Goal: Communication & Community: Answer question/provide support

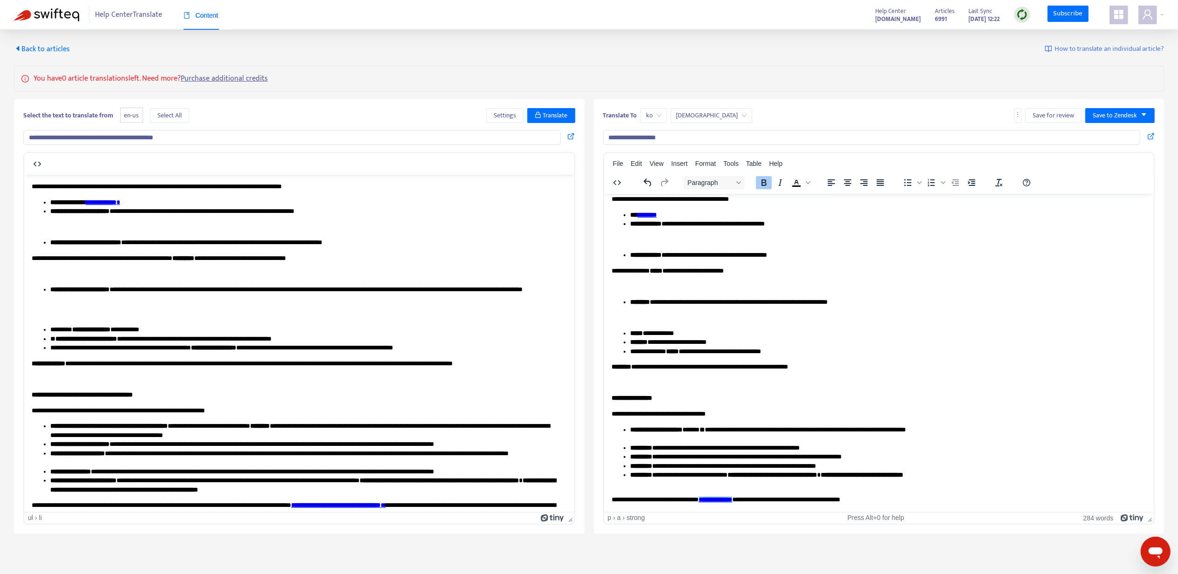
click at [47, 50] on span "Back to articles" at bounding box center [42, 49] width 56 height 13
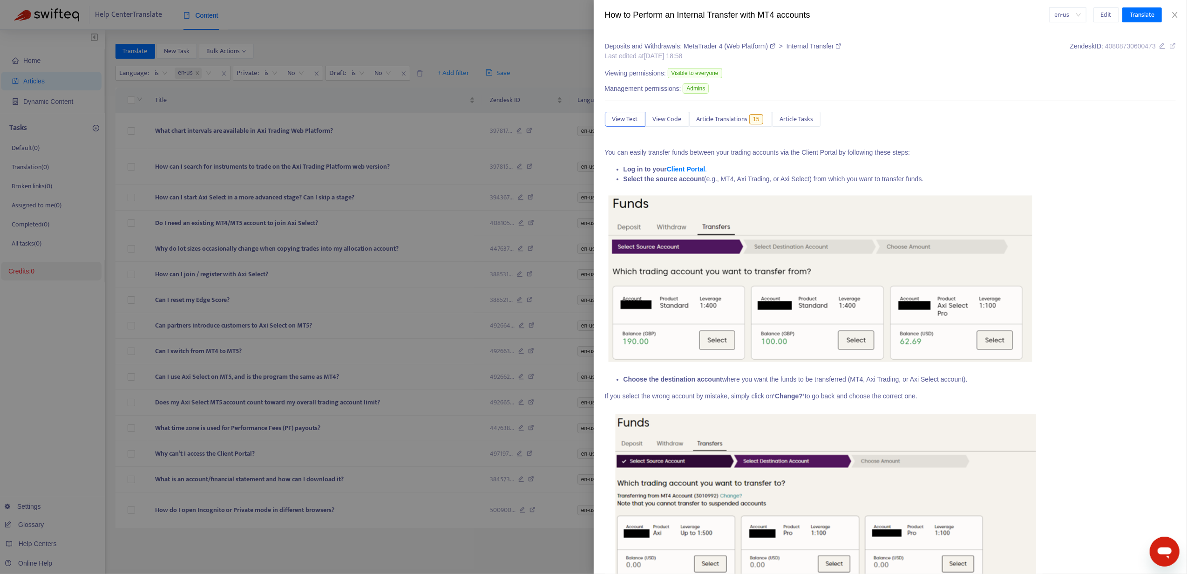
click at [562, 143] on div at bounding box center [593, 287] width 1187 height 574
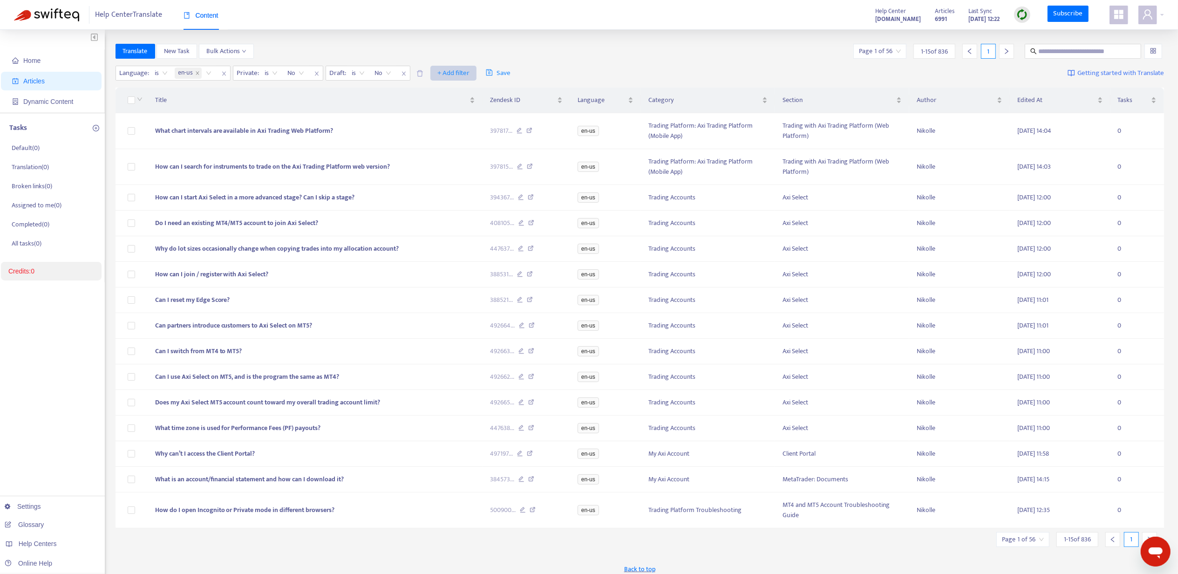
click at [449, 69] on span "+ Add filter" at bounding box center [453, 73] width 32 height 11
click at [466, 132] on span "Section" at bounding box center [468, 137] width 58 height 10
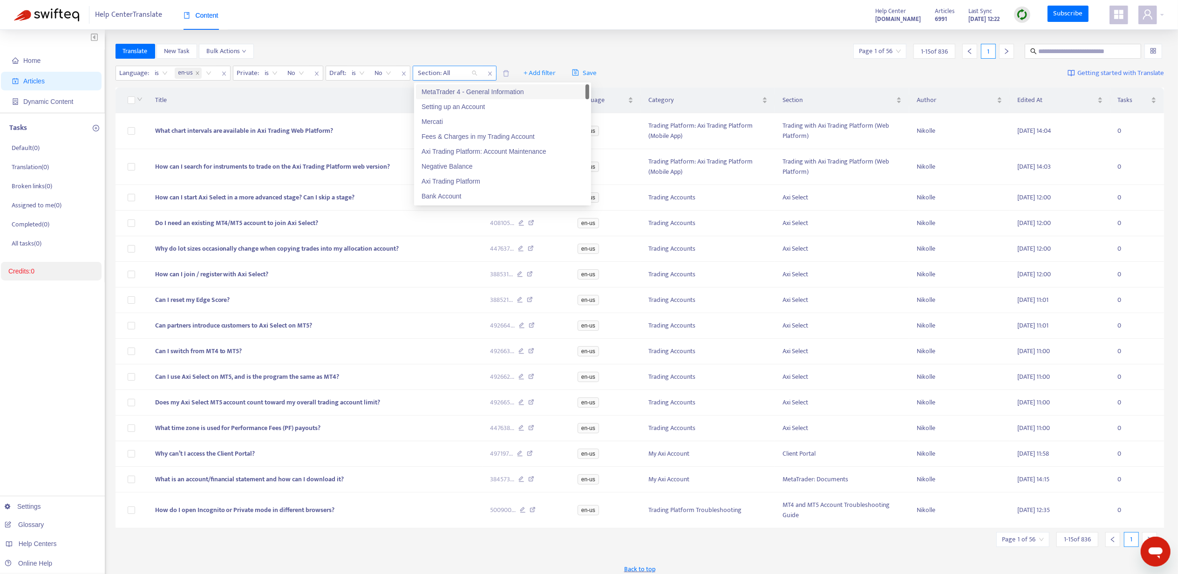
click at [435, 68] on div at bounding box center [443, 73] width 56 height 11
paste input "**********"
type input "**********"
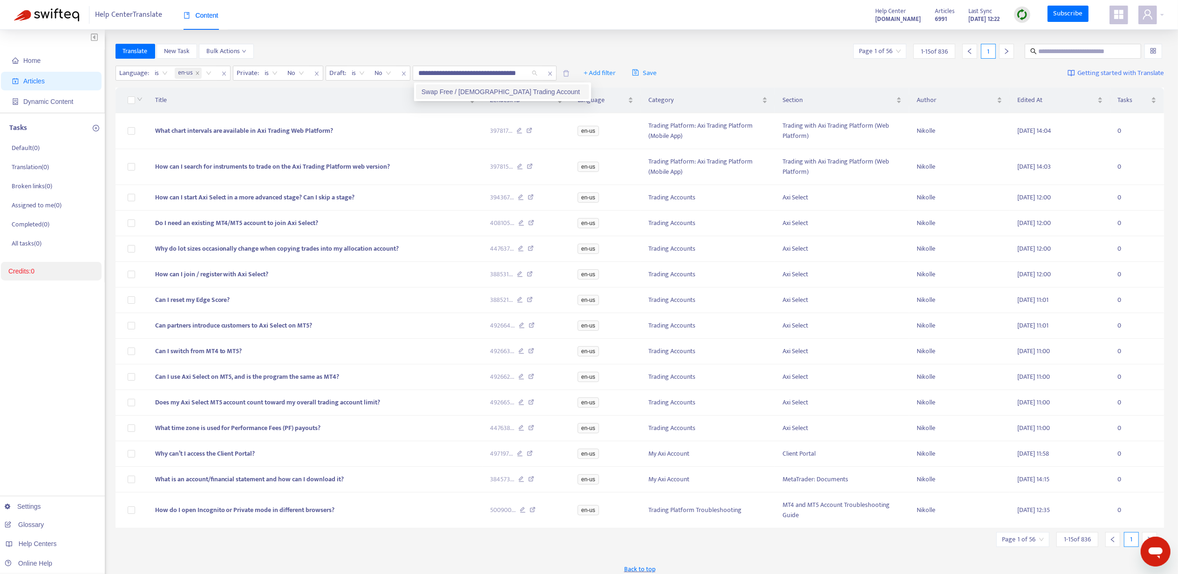
click at [454, 90] on div "Swap Free / [DEMOGRAPHIC_DATA] Trading Account" at bounding box center [503, 92] width 162 height 10
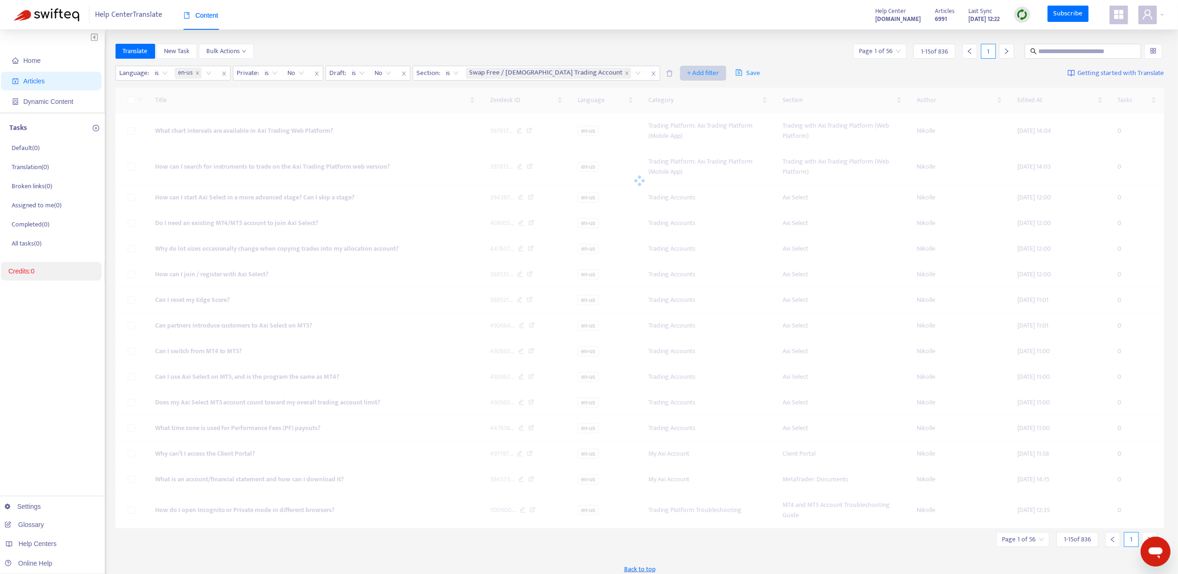
click at [687, 69] on span "+ Add filter" at bounding box center [703, 73] width 32 height 11
click at [658, 115] on li "Category" at bounding box center [668, 122] width 69 height 15
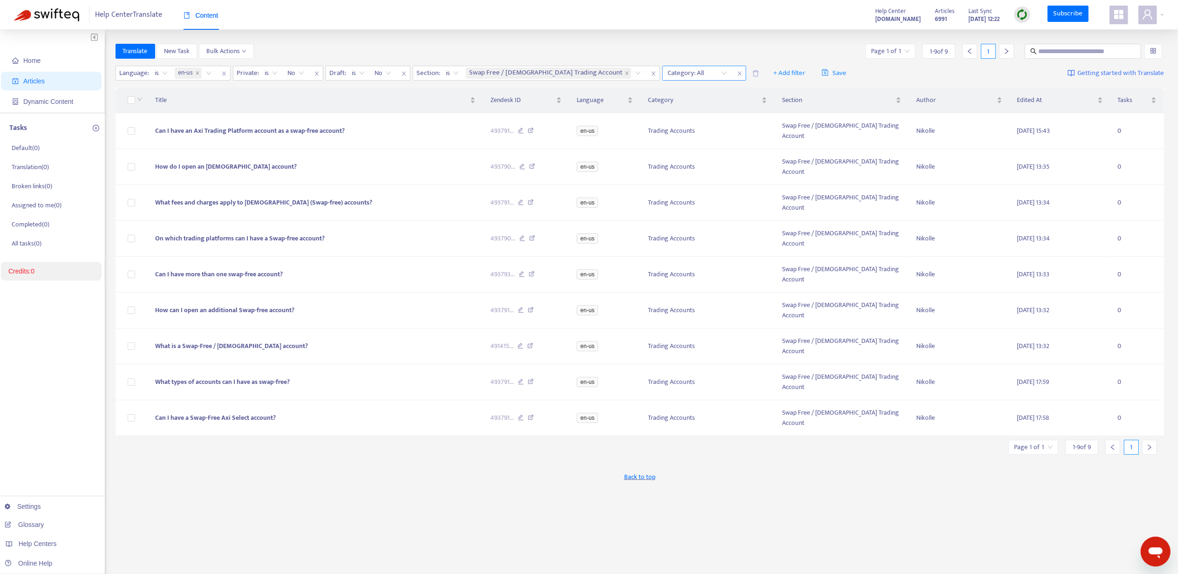
click at [665, 69] on div at bounding box center [693, 73] width 56 height 11
paste input "**********"
type input "**********"
click at [650, 88] on div "Trading Accounts" at bounding box center [703, 92] width 162 height 10
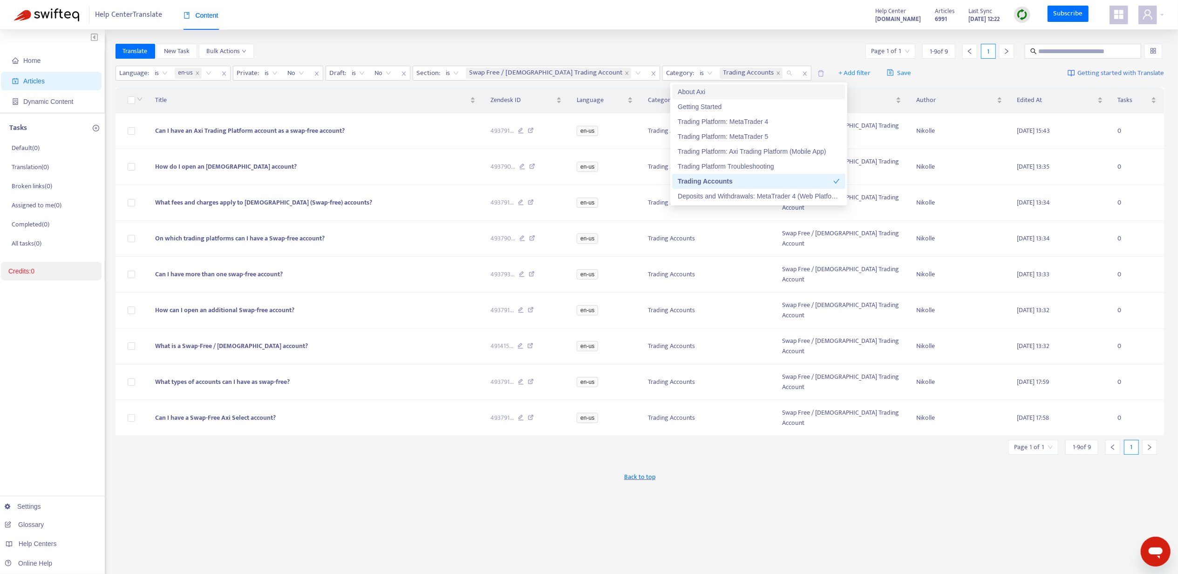
click at [200, 425] on div "Translate New Task Bulk Actions Page 1 of 1 1 - 9 of 9 1 Language : is en-us Pr…" at bounding box center [640, 316] width 1049 height 545
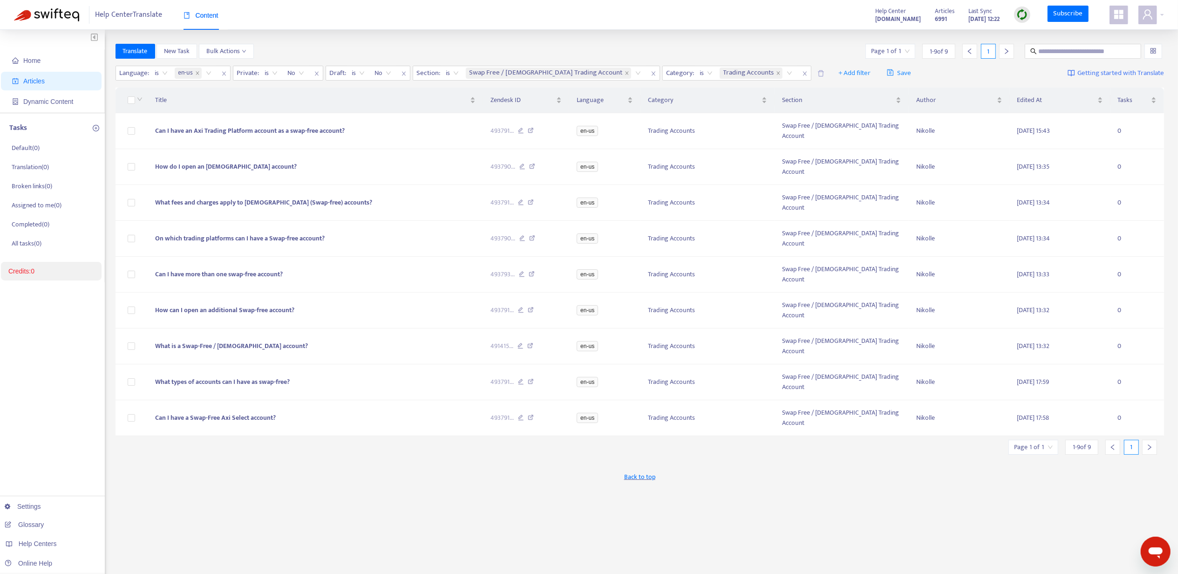
click at [291, 422] on div "Translate New Task Bulk Actions Page 1 of 1 1 - 9 of 9 1 Language : is en-us Pr…" at bounding box center [640, 316] width 1049 height 545
click at [254, 125] on span "Can I have an Axi Trading Platform account as a swap-free account?" at bounding box center [250, 130] width 190 height 11
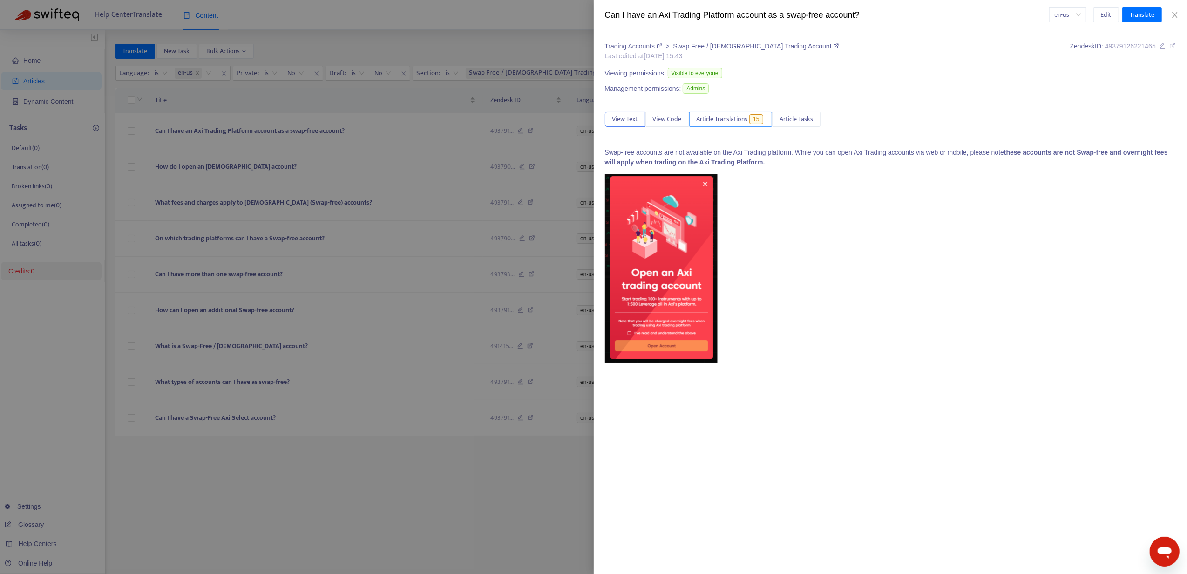
click at [763, 120] on span "15" at bounding box center [756, 119] width 14 height 10
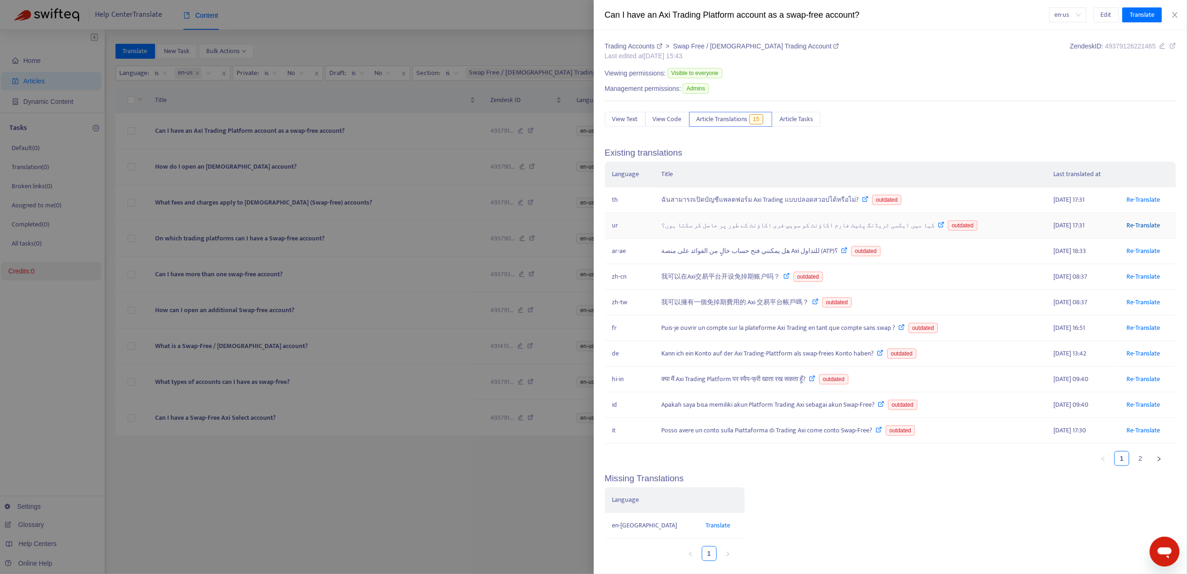
click at [1133, 231] on link "Re-Translate" at bounding box center [1144, 225] width 34 height 11
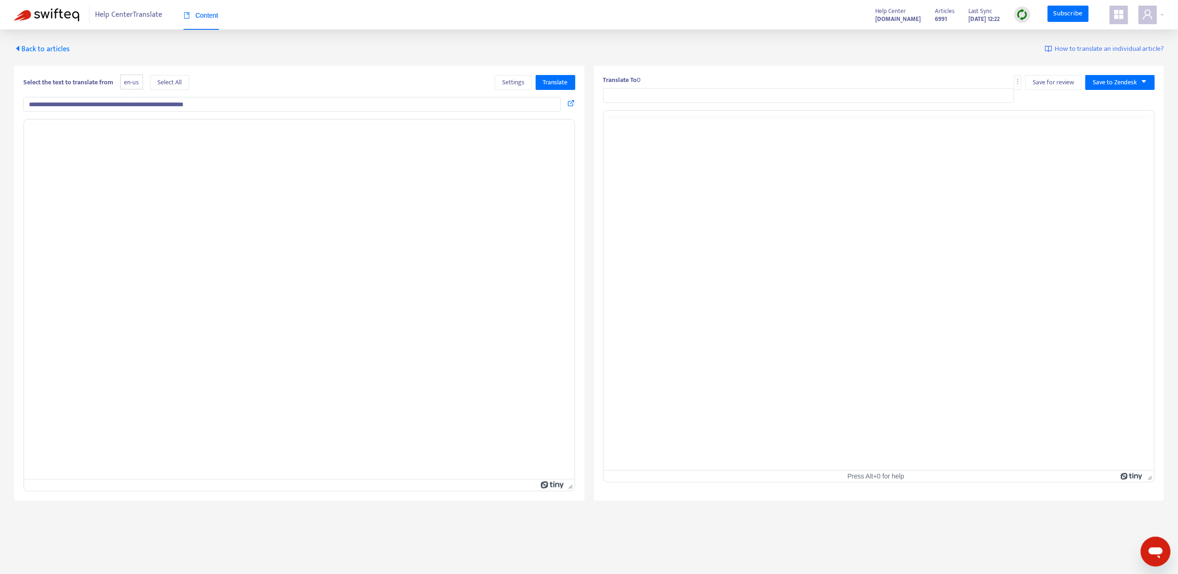
type input "**********"
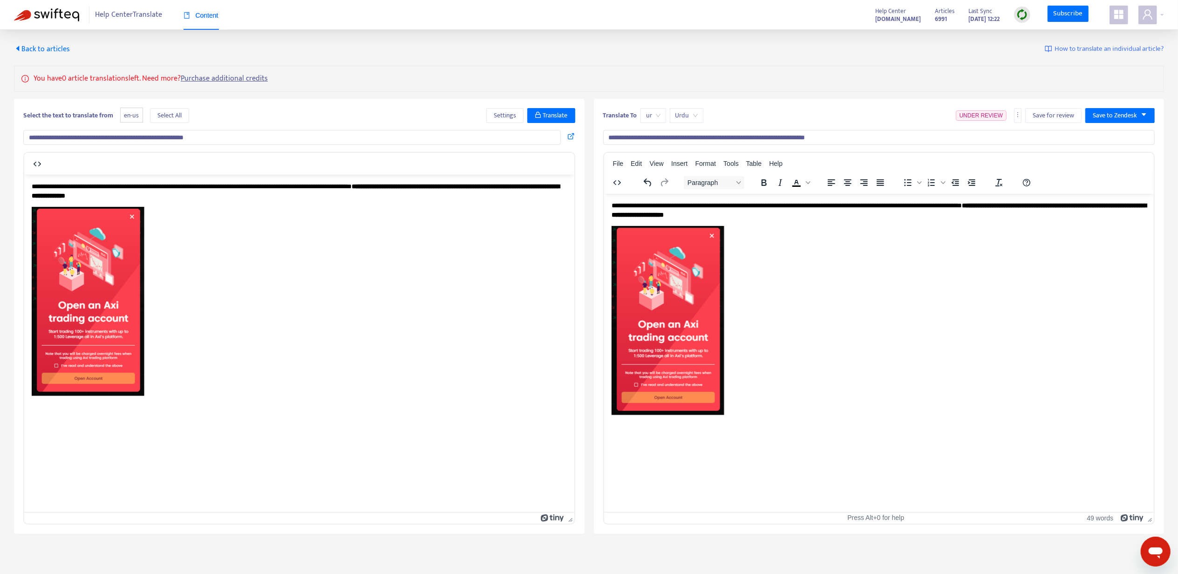
click at [728, 225] on body "**********" at bounding box center [878, 317] width 535 height 232
click at [1123, 113] on span "Save to Zendesk" at bounding box center [1115, 115] width 44 height 10
click at [1116, 127] on li "Publish" at bounding box center [1110, 134] width 47 height 15
click at [50, 42] on div "**********" at bounding box center [589, 282] width 1178 height 504
click at [51, 48] on span "Back to articles" at bounding box center [42, 49] width 56 height 13
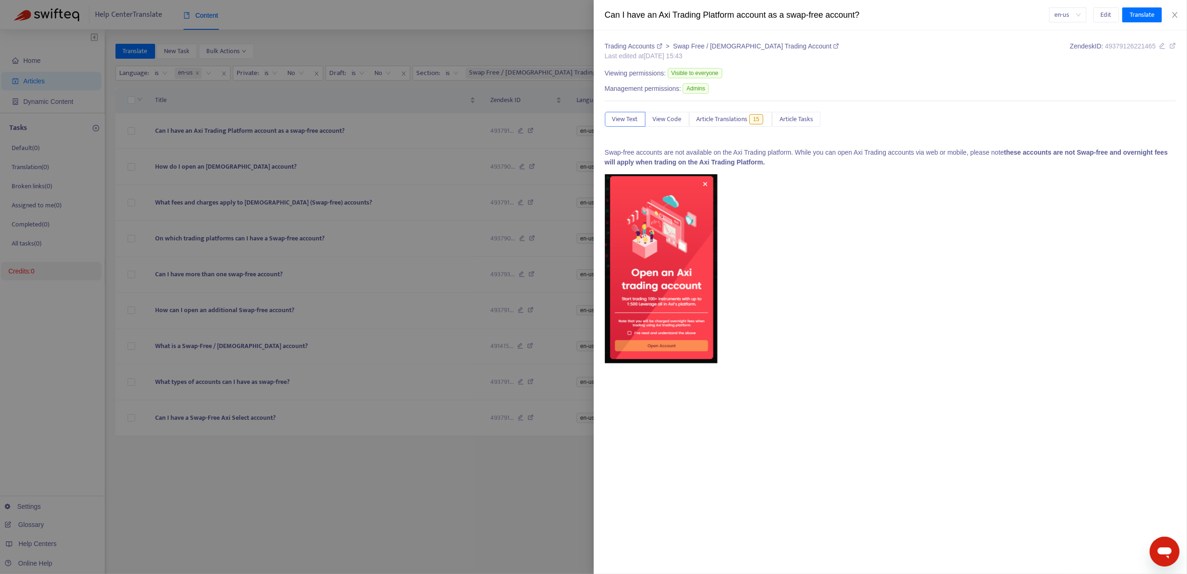
click at [200, 151] on div at bounding box center [593, 287] width 1187 height 574
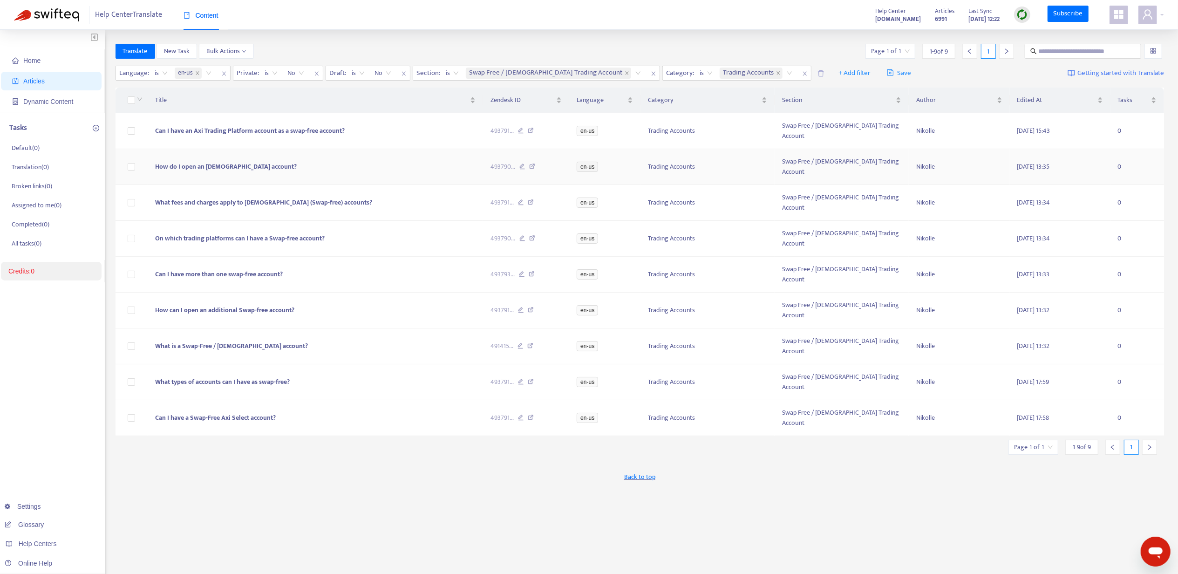
click at [191, 161] on span "How do I open an [DEMOGRAPHIC_DATA] account?" at bounding box center [226, 166] width 142 height 11
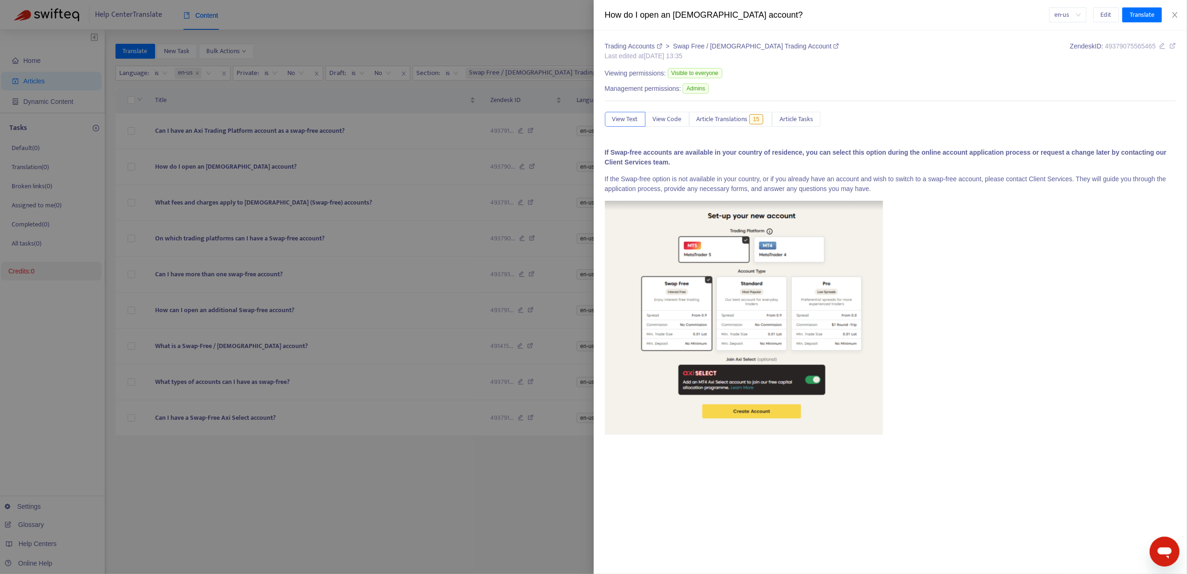
click at [741, 131] on div "Trading Accounts > Swap Free / [DEMOGRAPHIC_DATA] Trading Account Last edited a…" at bounding box center [891, 241] width 572 height 400
click at [742, 120] on span "Article Translations" at bounding box center [722, 119] width 51 height 10
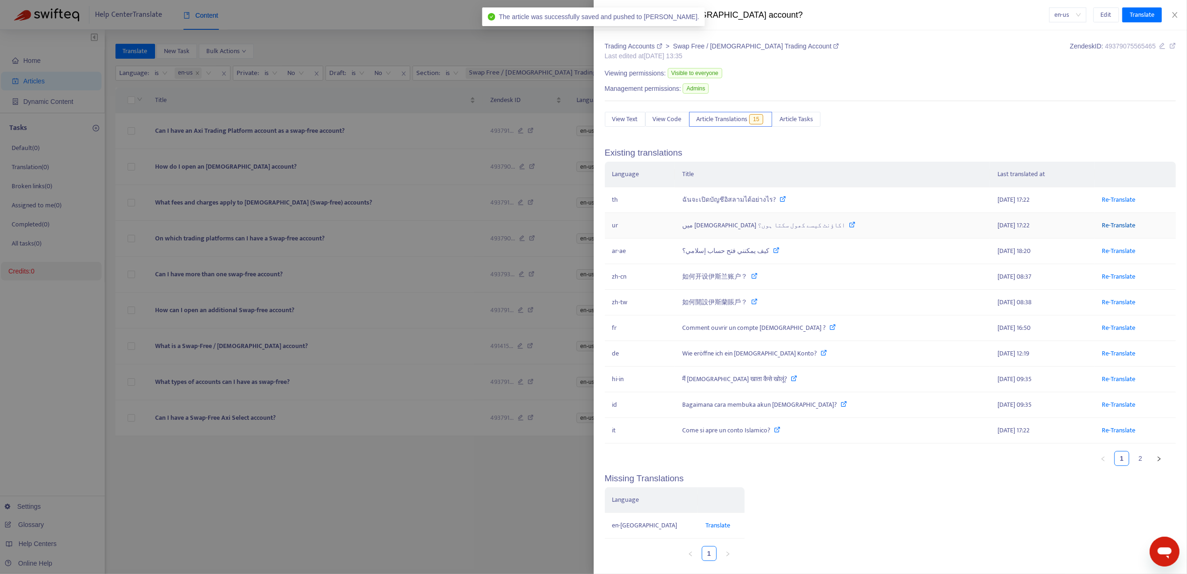
click at [1103, 225] on link "Re-Translate" at bounding box center [1120, 225] width 34 height 11
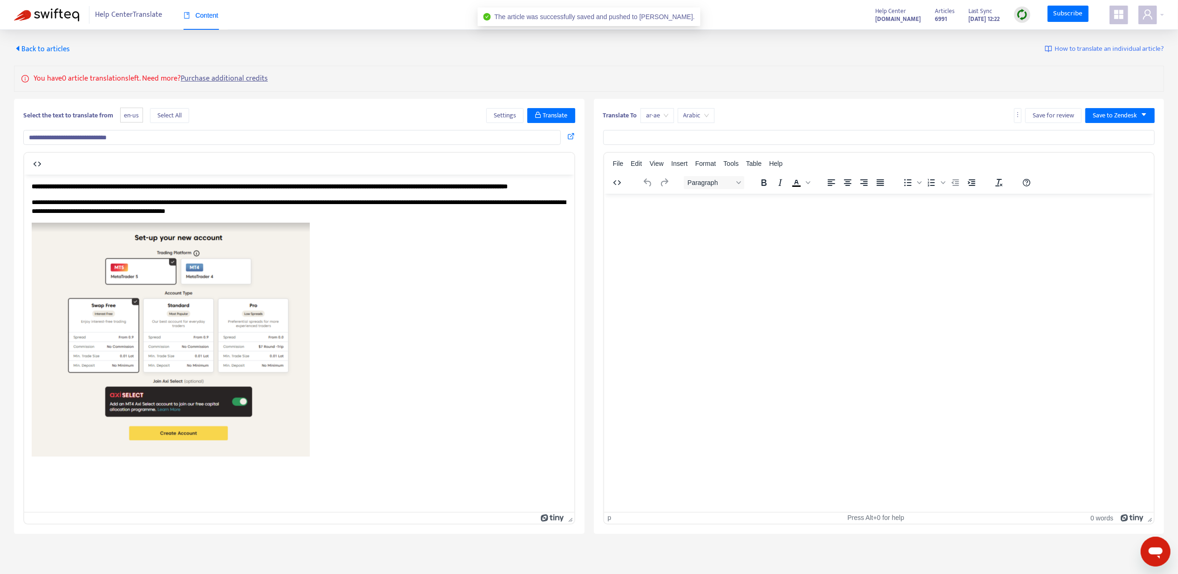
type input "**********"
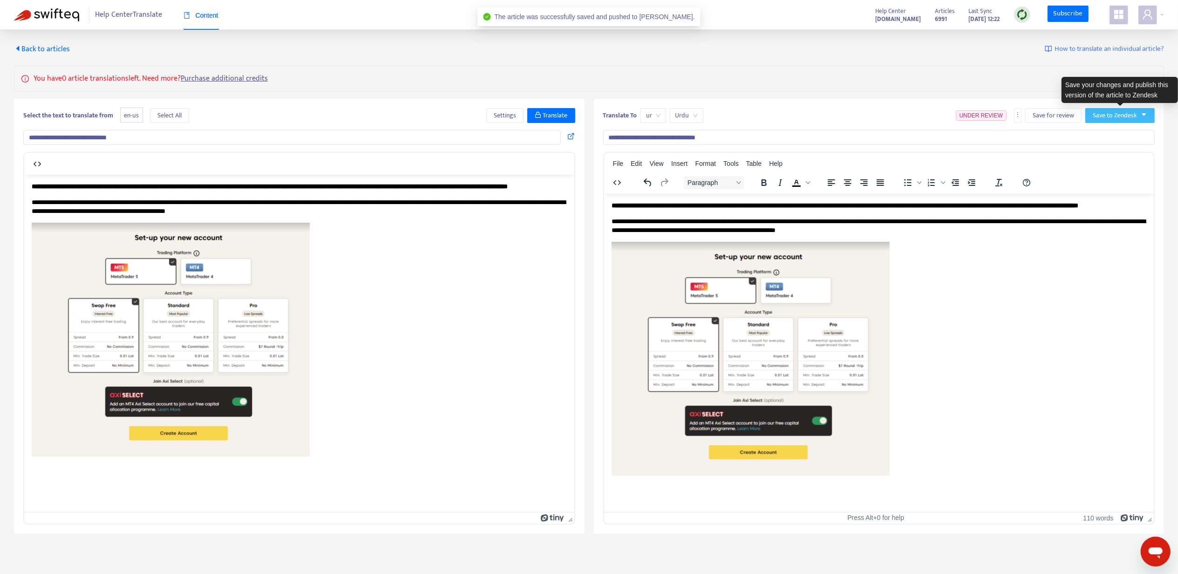
click at [1105, 120] on span "Save to Zendesk" at bounding box center [1115, 115] width 44 height 10
click at [1107, 131] on span "Publish" at bounding box center [1110, 134] width 35 height 10
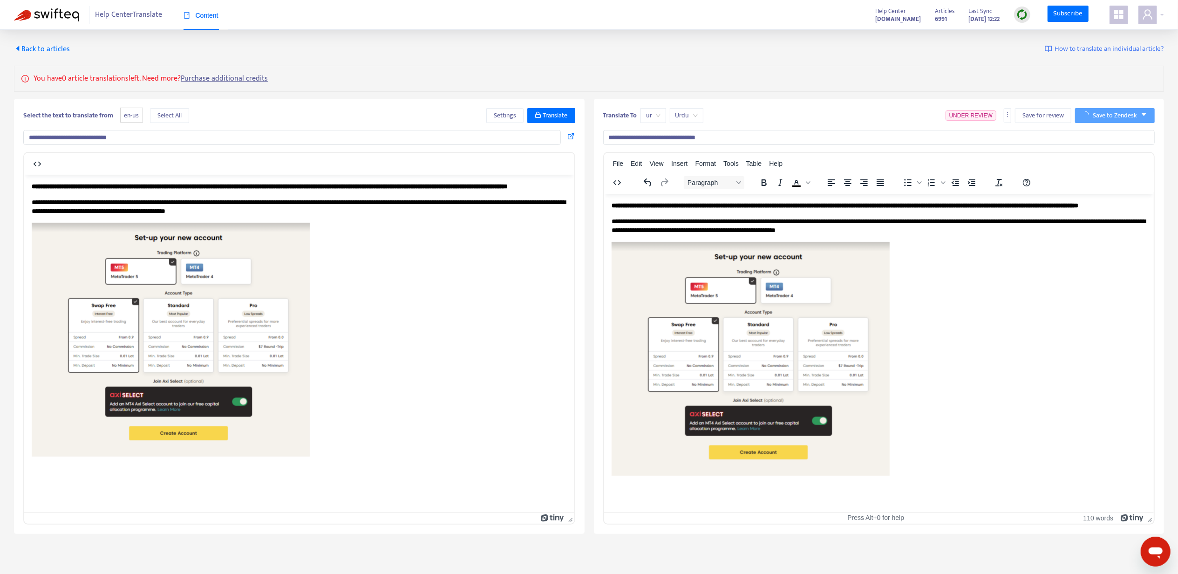
click at [35, 53] on span "Back to articles" at bounding box center [42, 49] width 56 height 13
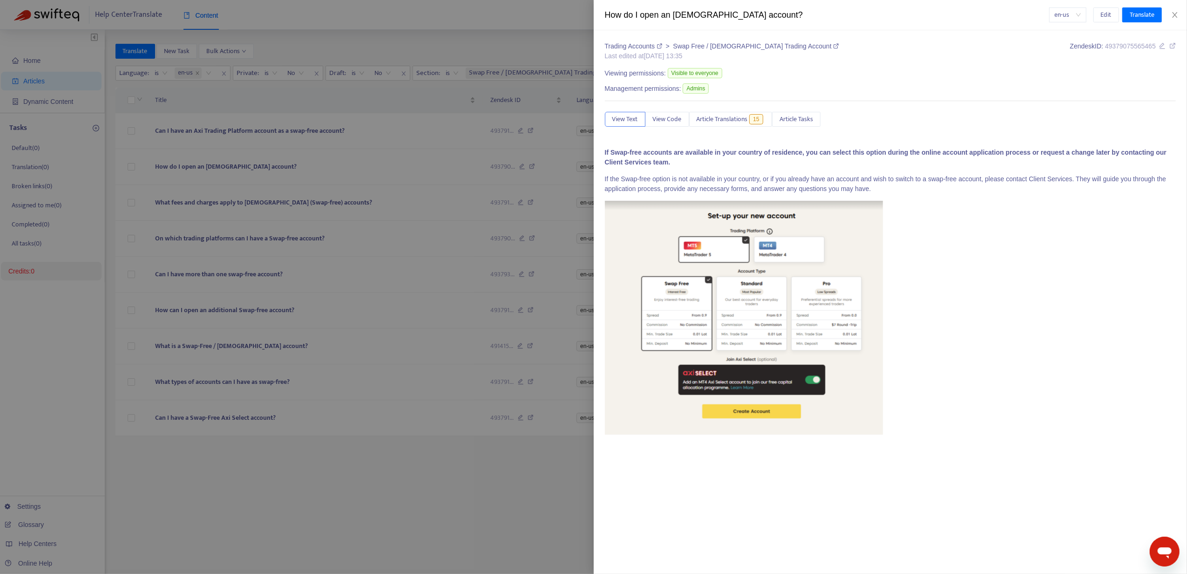
click at [231, 173] on div at bounding box center [593, 287] width 1187 height 574
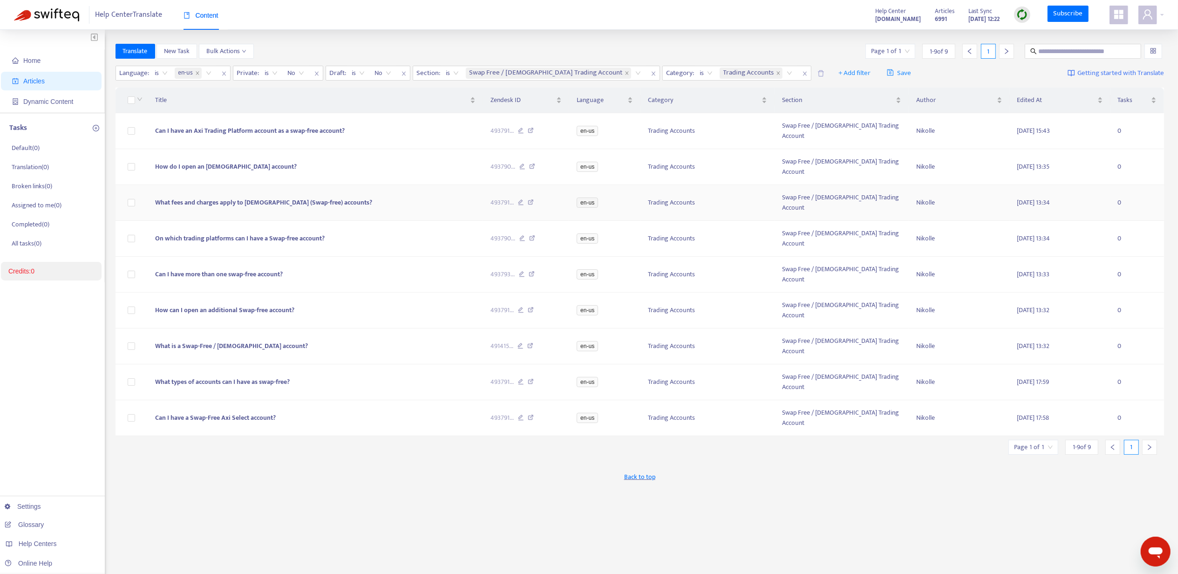
click at [200, 197] on span "What fees and charges apply to [DEMOGRAPHIC_DATA] (Swap-free) accounts?" at bounding box center [263, 202] width 217 height 11
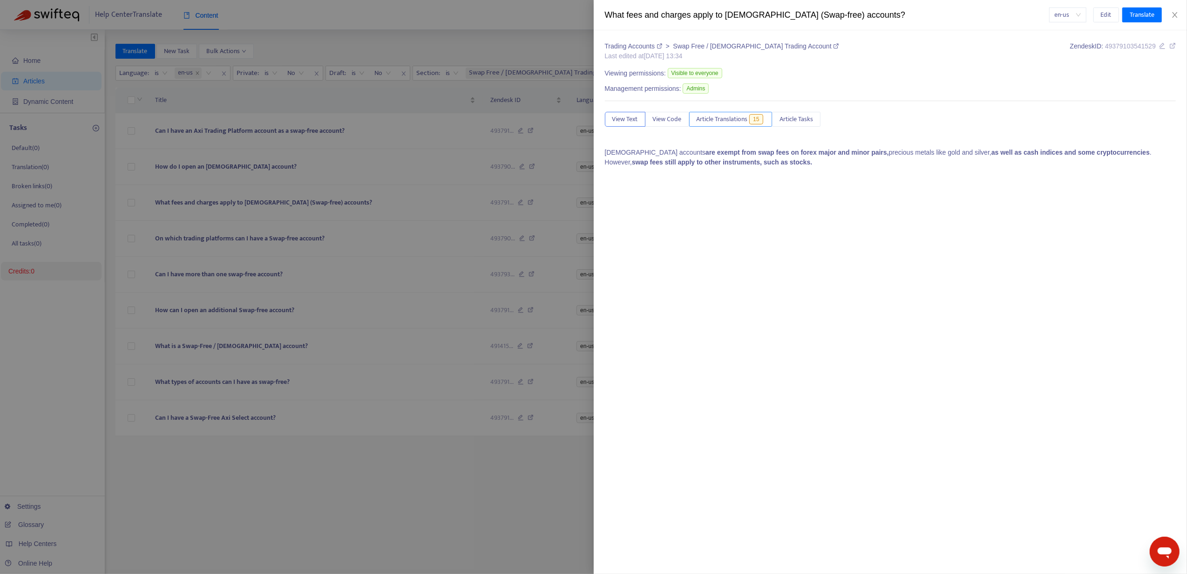
click at [746, 117] on span "Article Translations" at bounding box center [722, 119] width 51 height 10
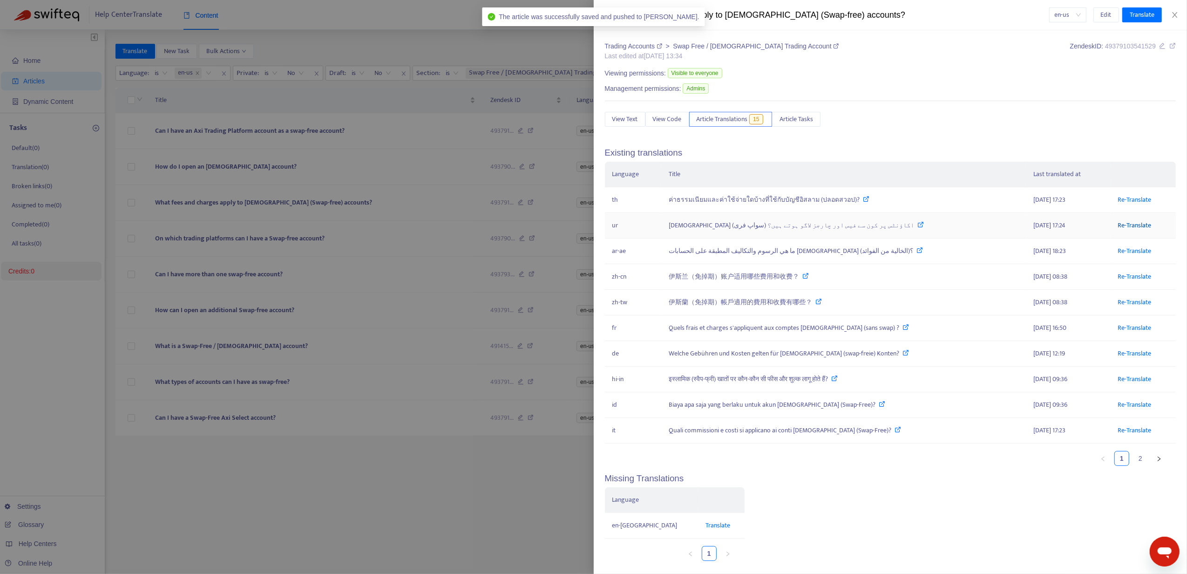
click at [1118, 223] on link "Re-Translate" at bounding box center [1135, 225] width 34 height 11
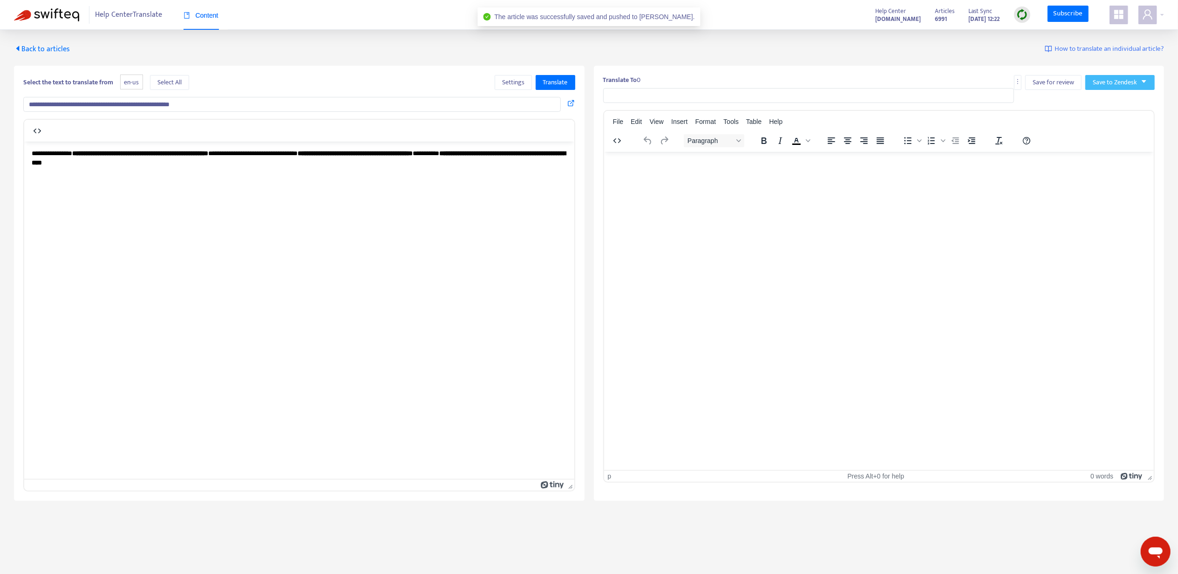
type input "**********"
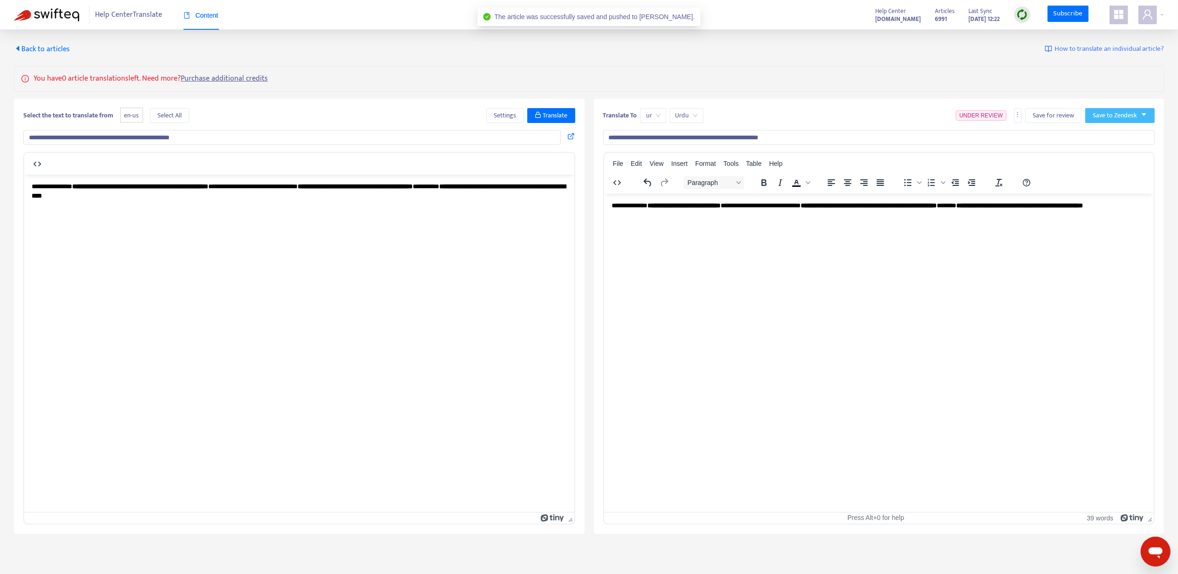
click at [1112, 114] on span "Save to Zendesk" at bounding box center [1115, 115] width 44 height 10
click at [1111, 136] on span "Publish" at bounding box center [1110, 134] width 35 height 10
click at [43, 44] on span "Back to articles" at bounding box center [42, 49] width 56 height 13
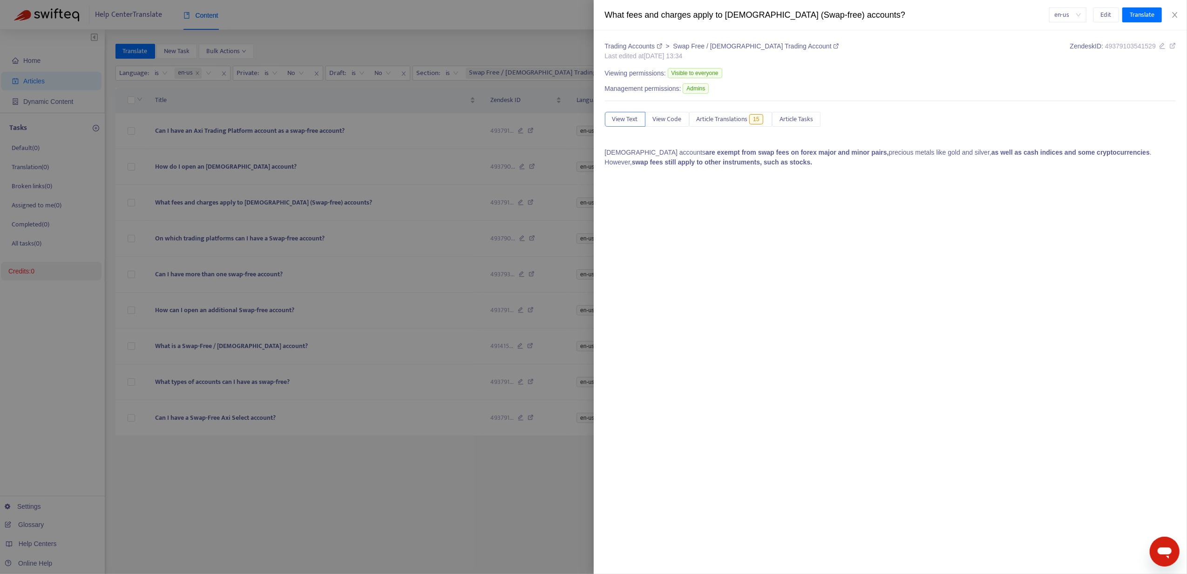
click at [205, 200] on div at bounding box center [593, 287] width 1187 height 574
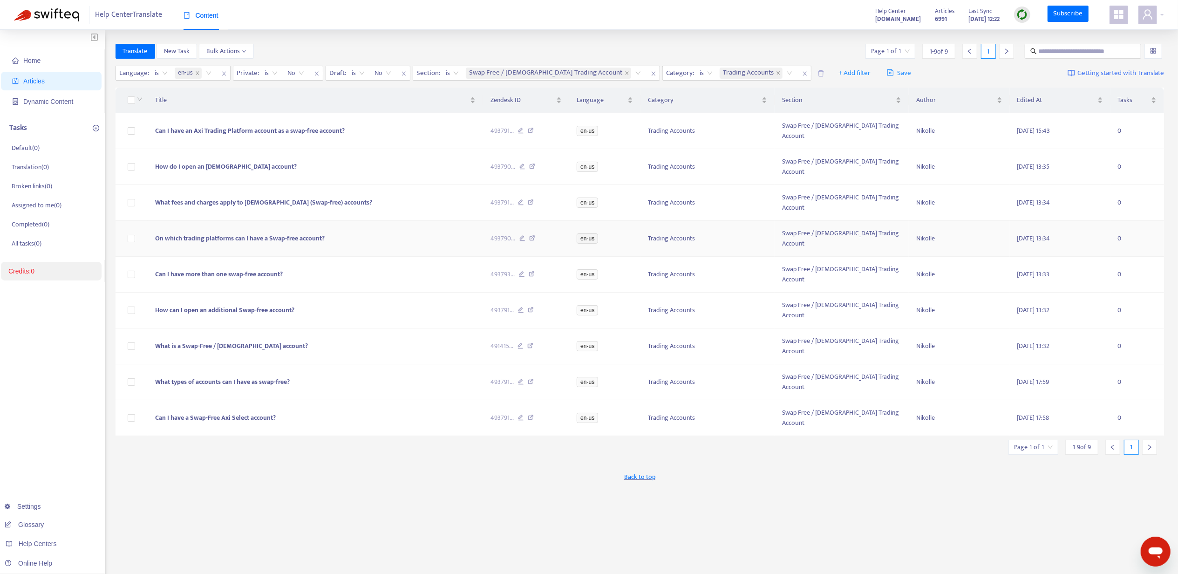
click at [200, 233] on span "On which trading platforms can I have a Swap-free account?" at bounding box center [240, 238] width 170 height 11
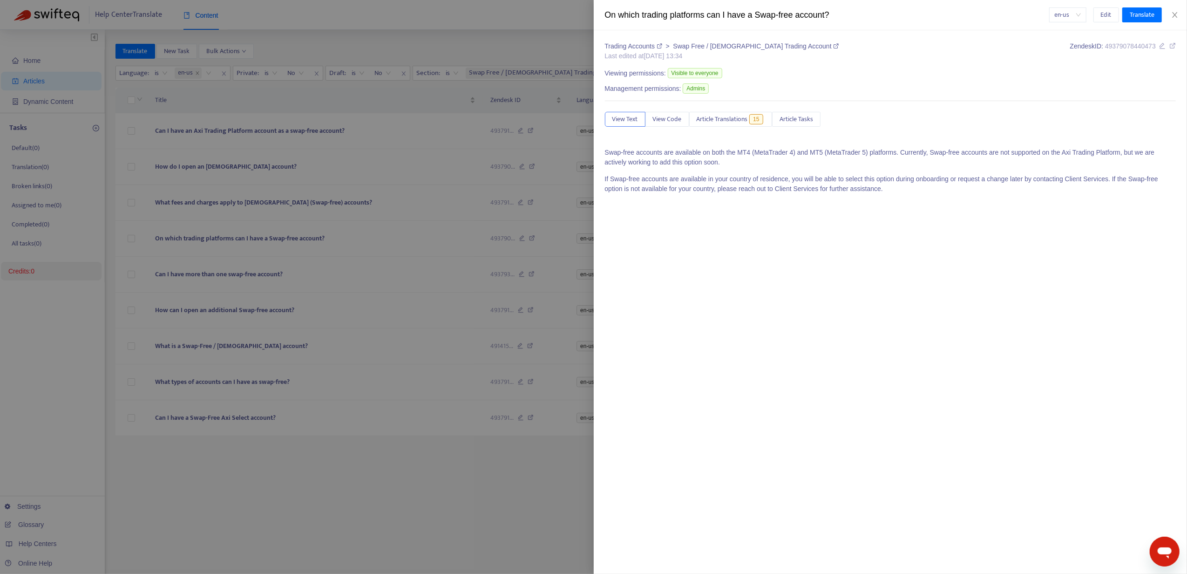
click at [708, 132] on div "Trading Accounts > Swap Free / [DEMOGRAPHIC_DATA] Trading Account Last edited a…" at bounding box center [891, 120] width 572 height 159
click at [727, 118] on span "Article Translations" at bounding box center [722, 119] width 51 height 10
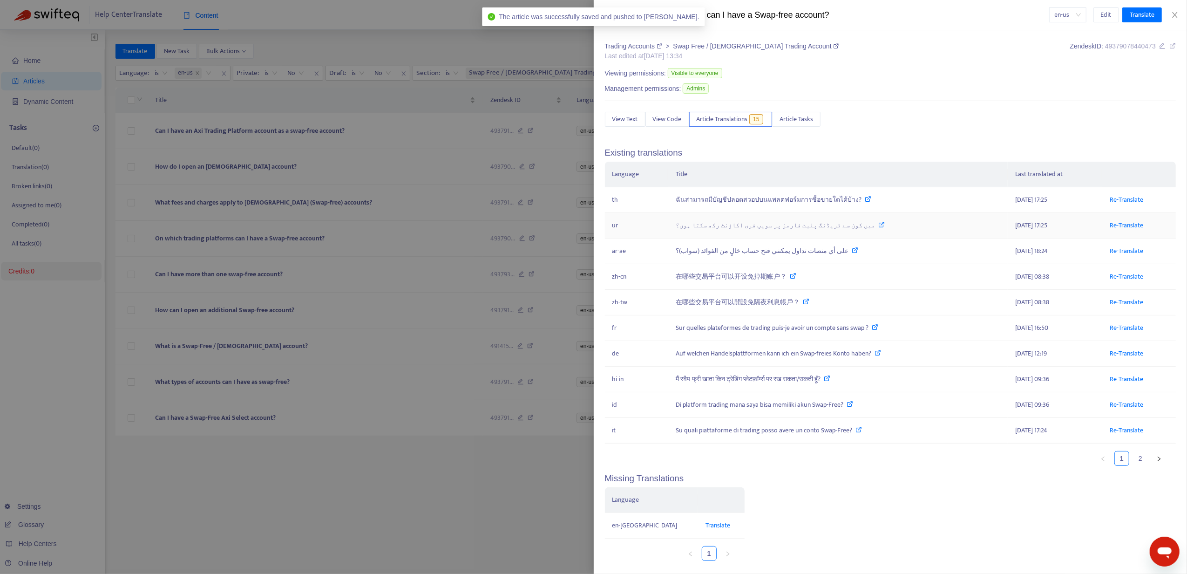
click at [1103, 225] on td "Re-Translate" at bounding box center [1140, 226] width 74 height 26
click at [1115, 224] on link "Re-Translate" at bounding box center [1127, 225] width 34 height 11
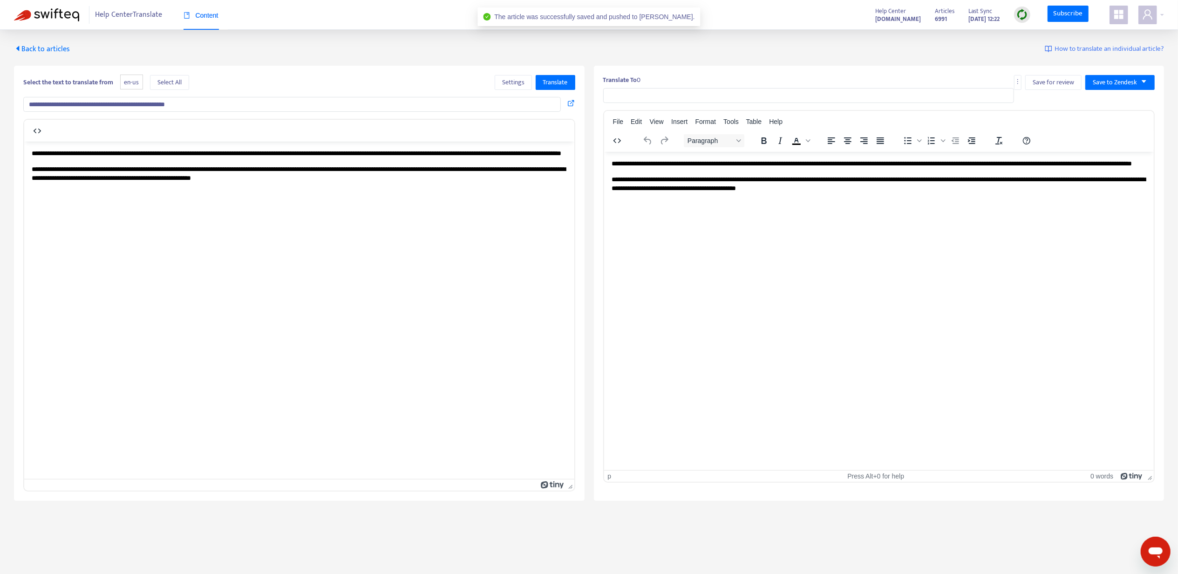
type input "**********"
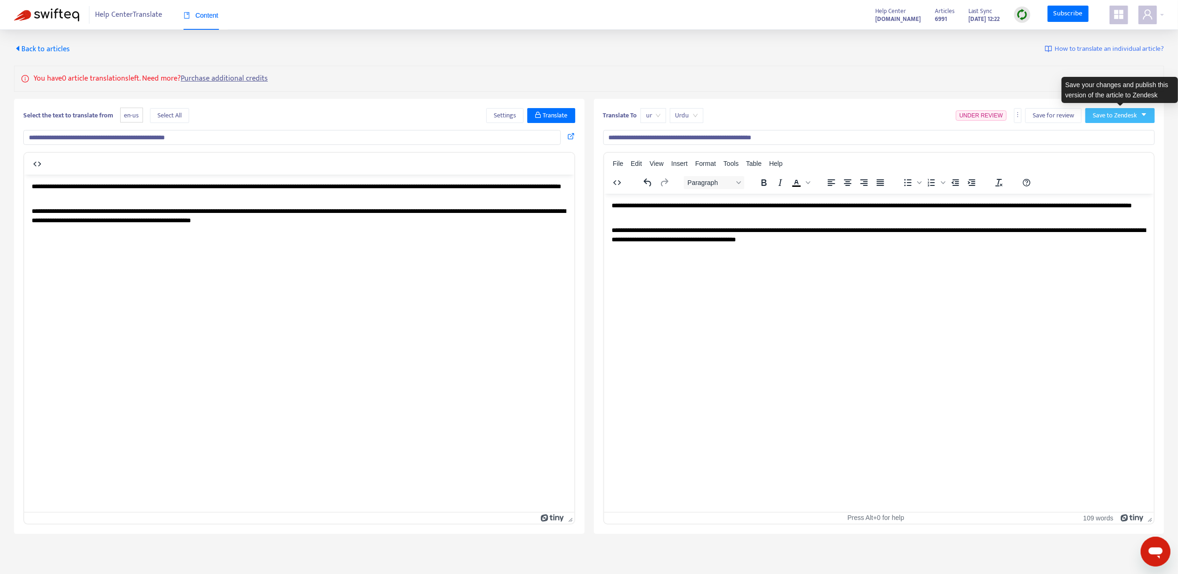
click at [1104, 116] on span "Save to Zendesk" at bounding box center [1115, 115] width 44 height 10
click at [1105, 131] on span "Publish" at bounding box center [1110, 134] width 35 height 10
click at [36, 46] on span "Back to articles" at bounding box center [42, 49] width 56 height 13
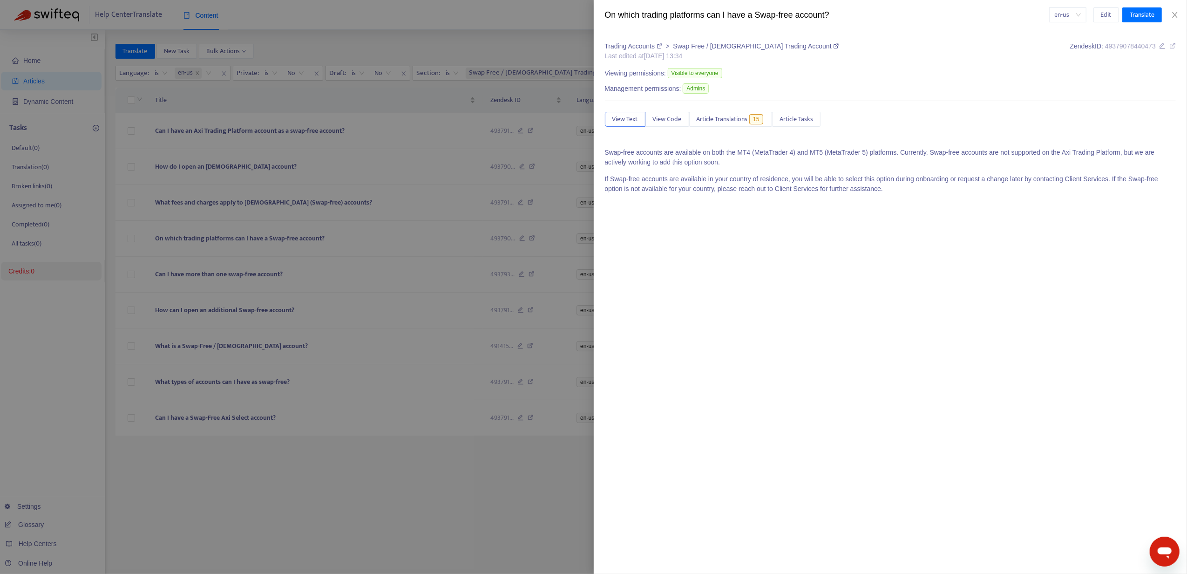
click at [198, 225] on div at bounding box center [593, 287] width 1187 height 574
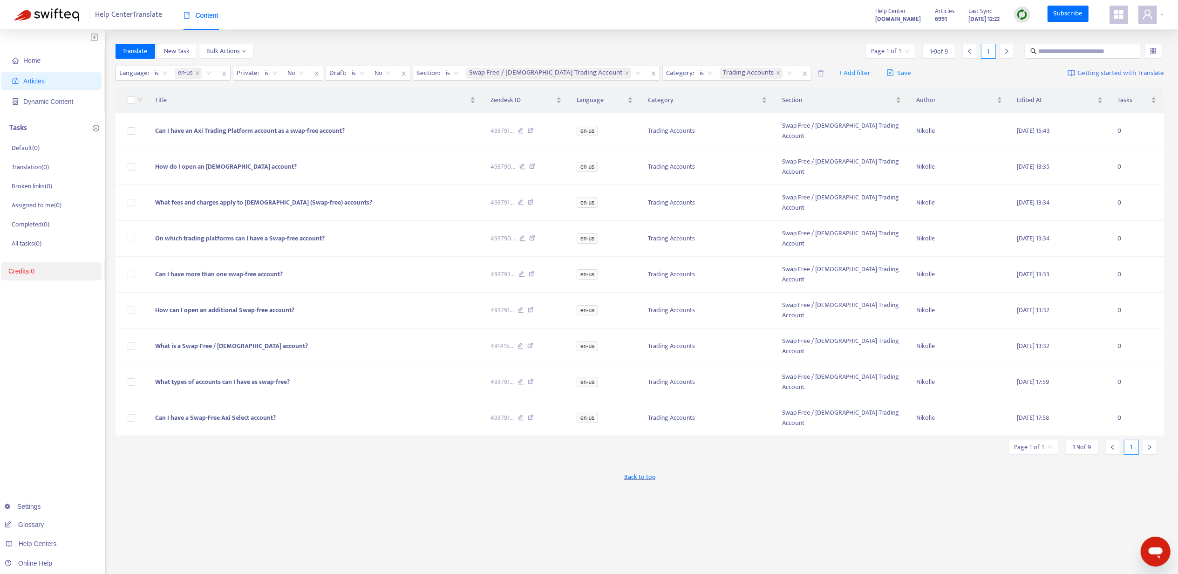
click at [198, 257] on td "Can I have more than one swap-free account?" at bounding box center [315, 275] width 335 height 36
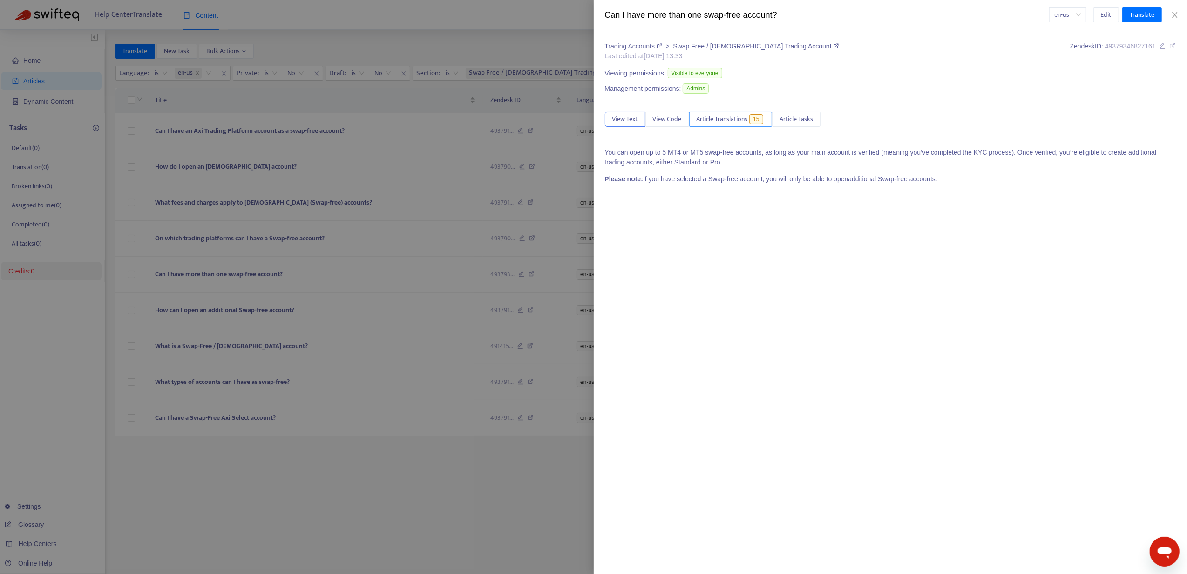
click at [724, 124] on span "Article Translations" at bounding box center [722, 119] width 51 height 10
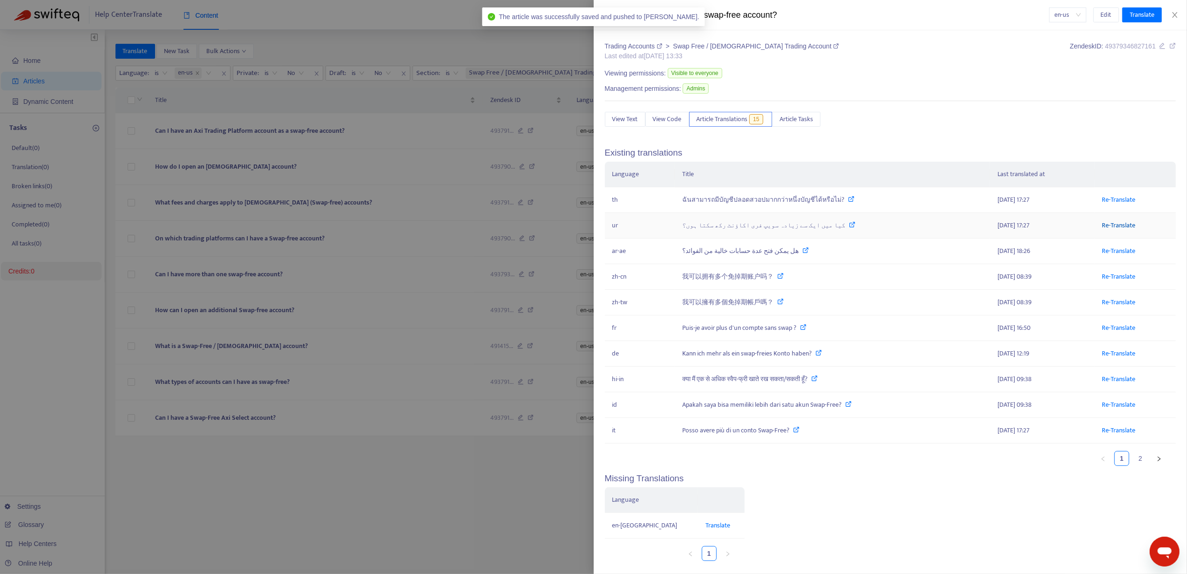
click at [1109, 226] on link "Re-Translate" at bounding box center [1120, 225] width 34 height 11
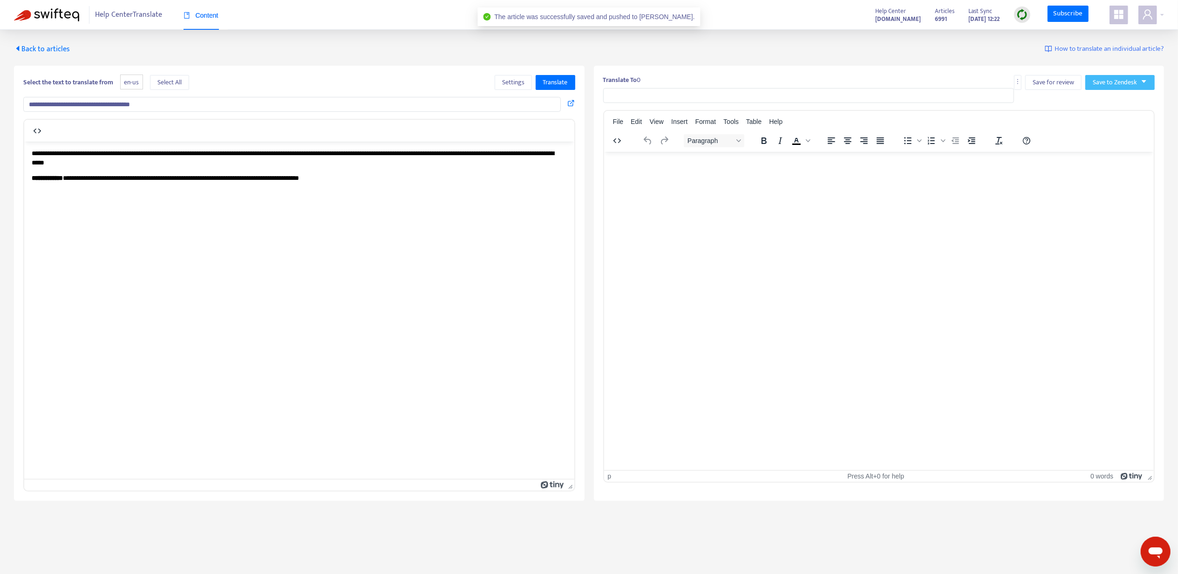
type input "**********"
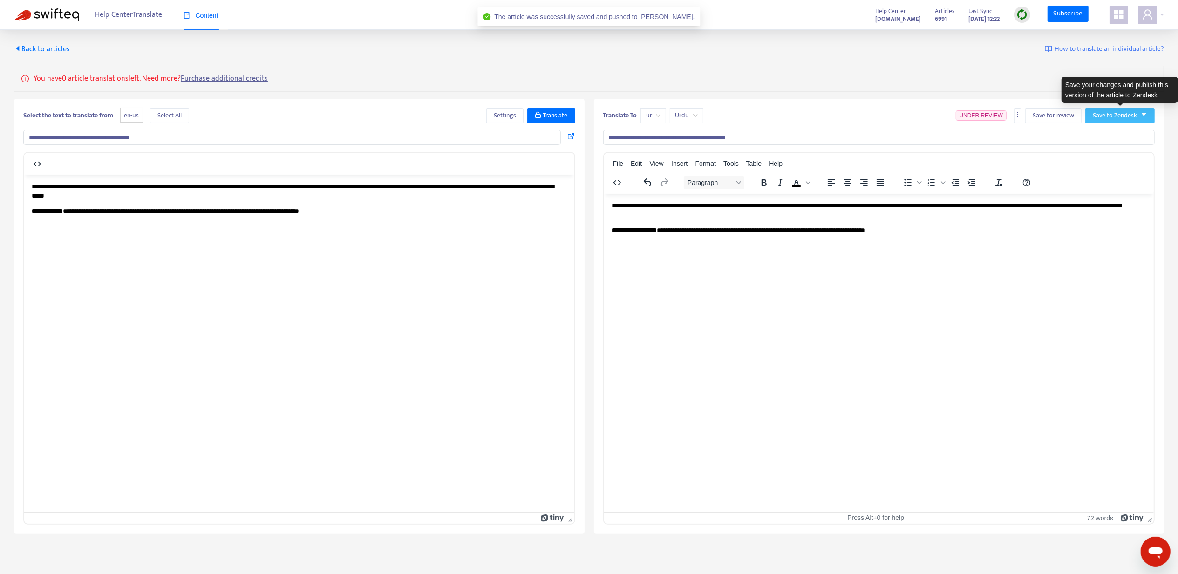
click at [1121, 114] on span "Save to Zendesk" at bounding box center [1115, 115] width 44 height 10
click at [1107, 128] on li "Publish" at bounding box center [1110, 134] width 47 height 15
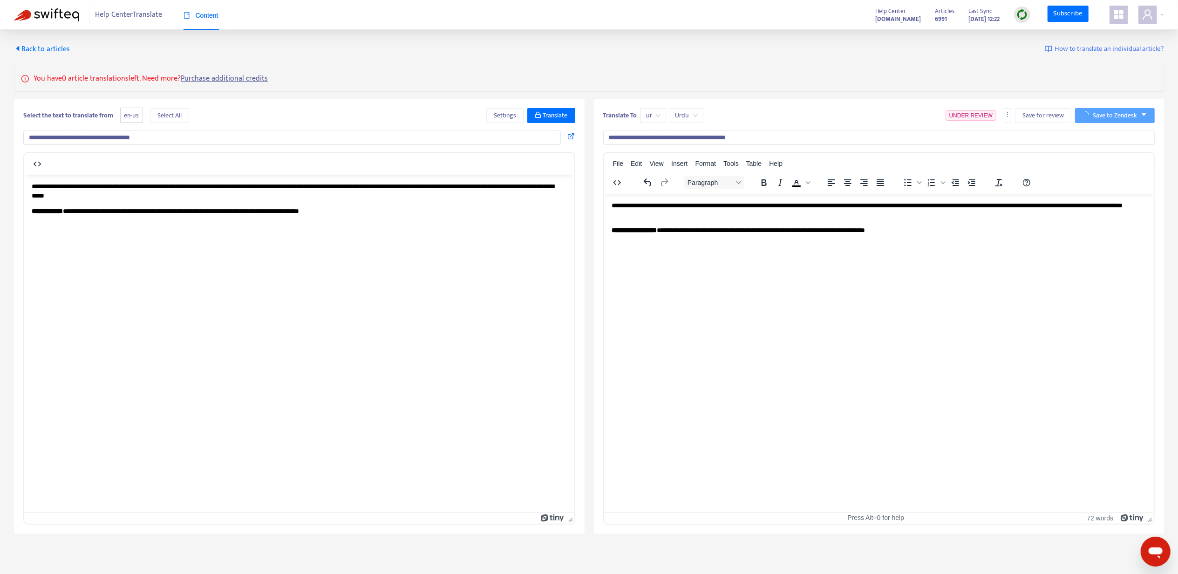
click at [32, 49] on span "Back to articles" at bounding box center [42, 49] width 56 height 13
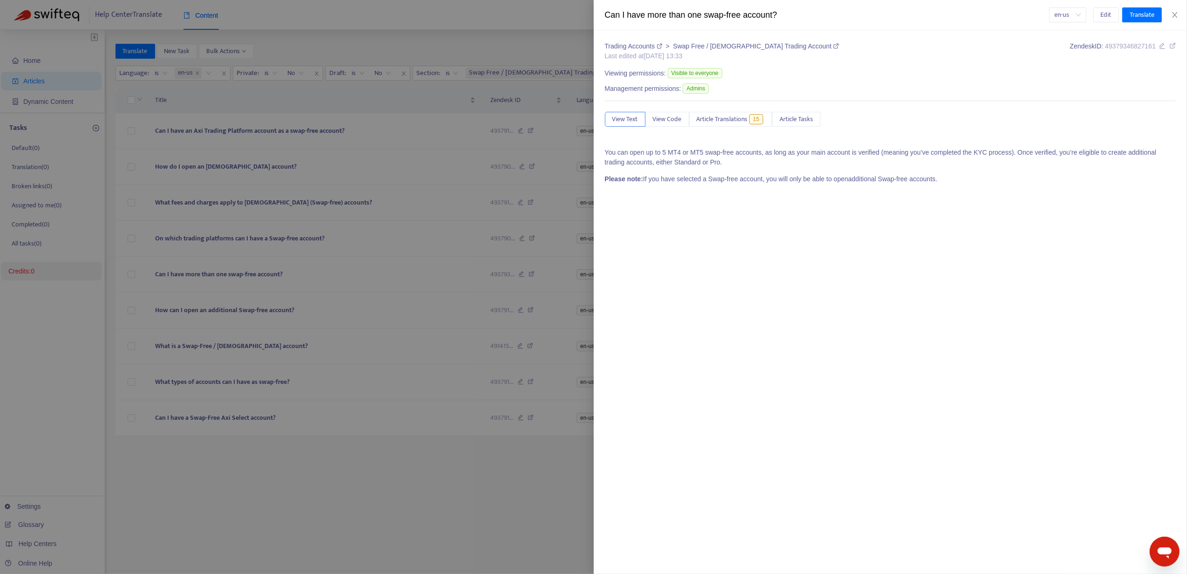
click at [235, 231] on div at bounding box center [593, 287] width 1187 height 574
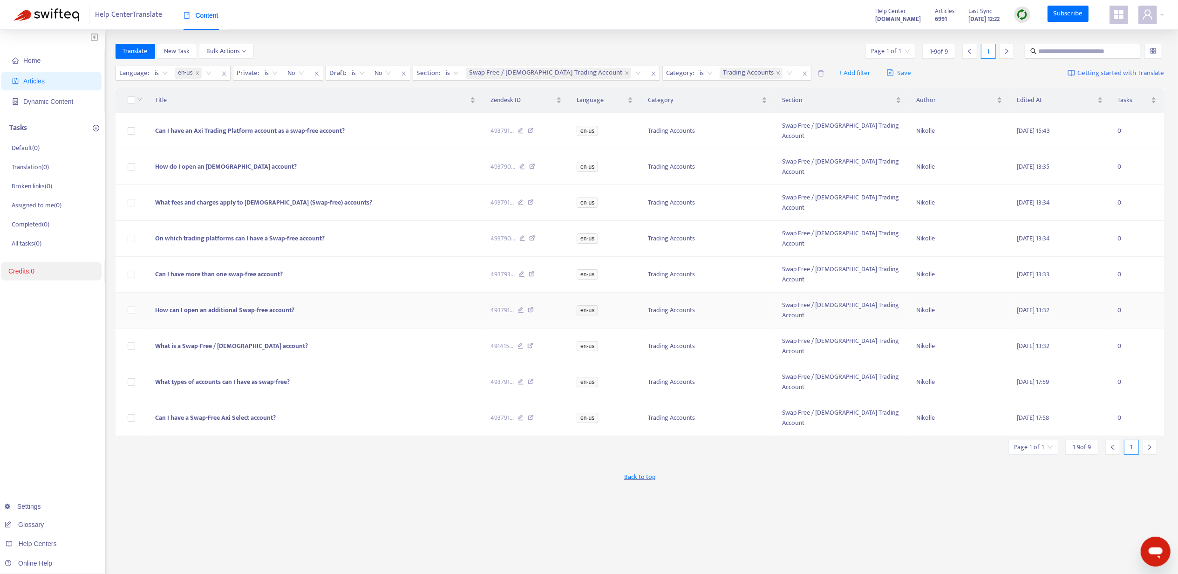
click at [239, 305] on span "How can I open an additional Swap-free account?" at bounding box center [224, 310] width 139 height 11
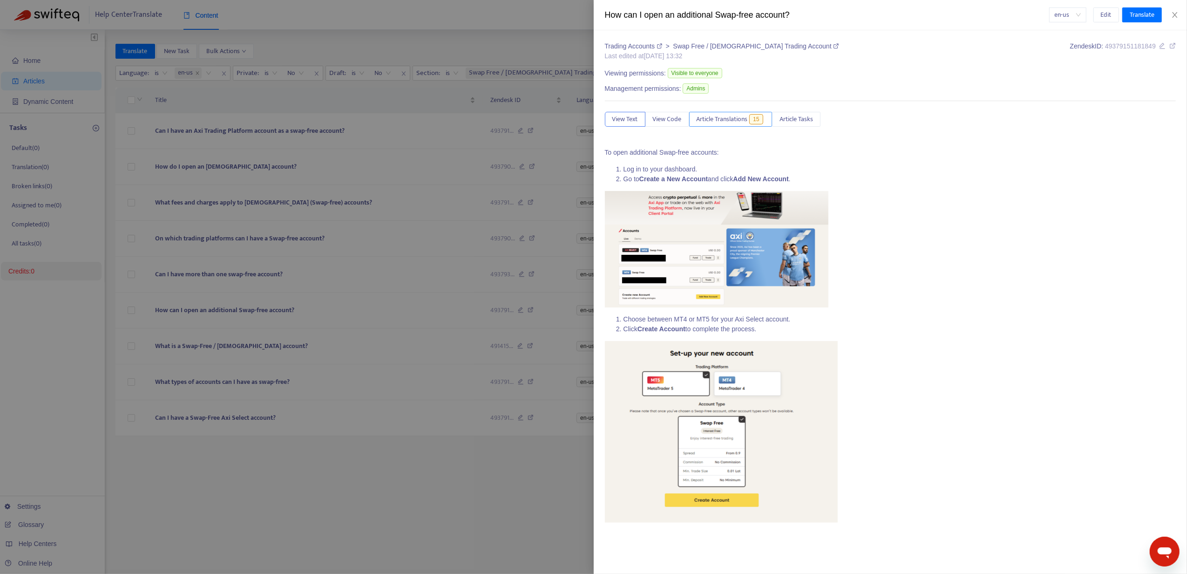
click at [718, 119] on span "Article Translations" at bounding box center [722, 119] width 51 height 10
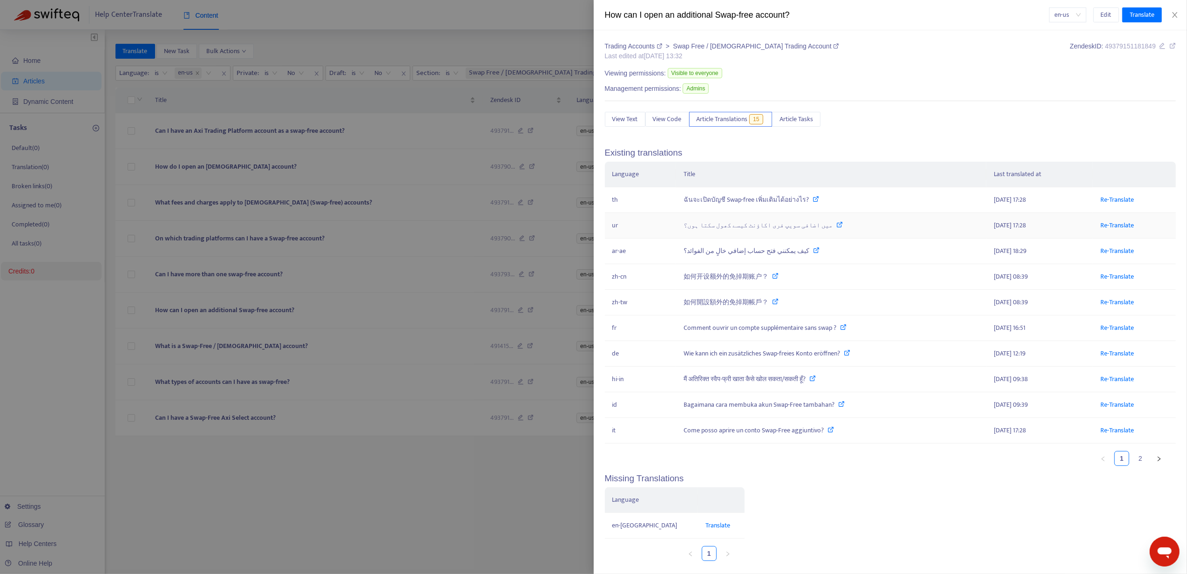
click at [1107, 220] on td "Re-Translate" at bounding box center [1134, 226] width 83 height 26
click at [1105, 226] on link "Re-Translate" at bounding box center [1118, 225] width 34 height 11
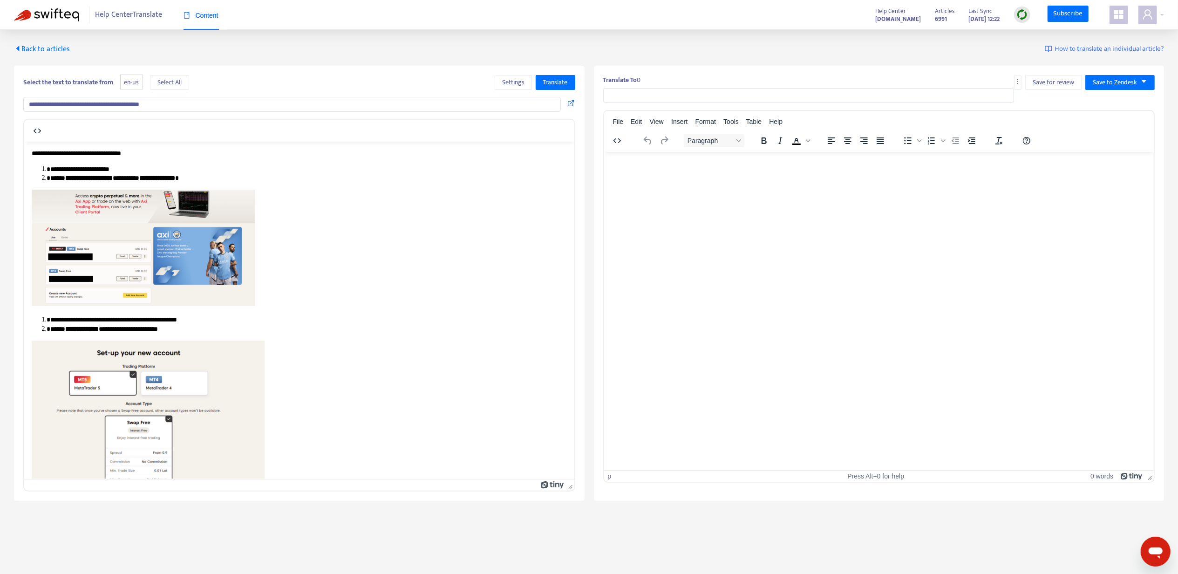
type input "**********"
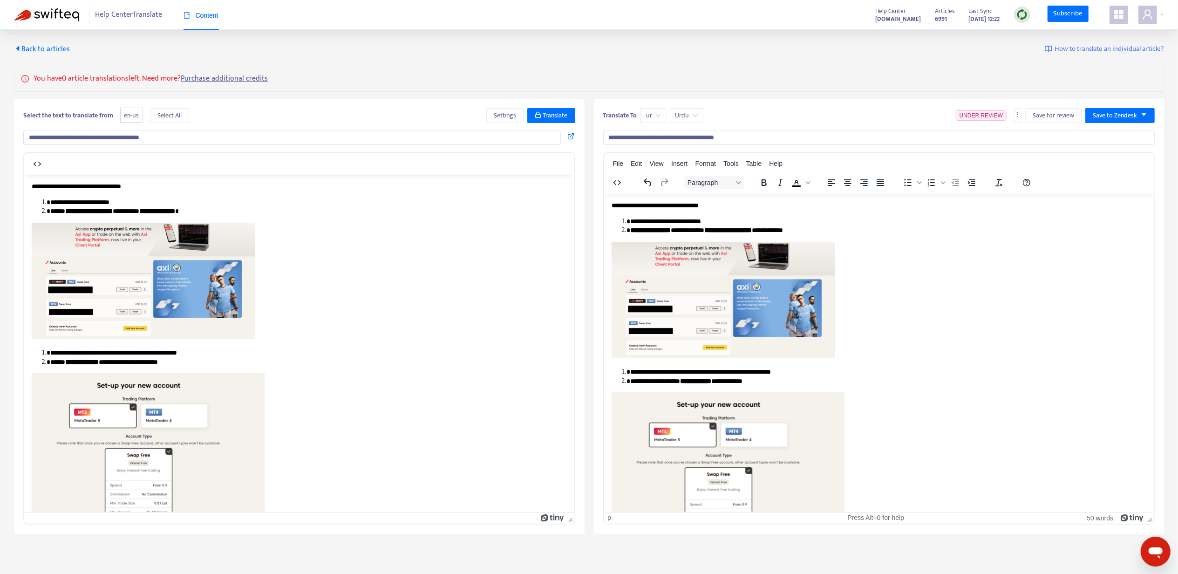
click at [817, 280] on img "Rich Text Area. Press ALT-0 for help." at bounding box center [723, 299] width 224 height 116
click at [727, 218] on li "**********" at bounding box center [884, 221] width 508 height 9
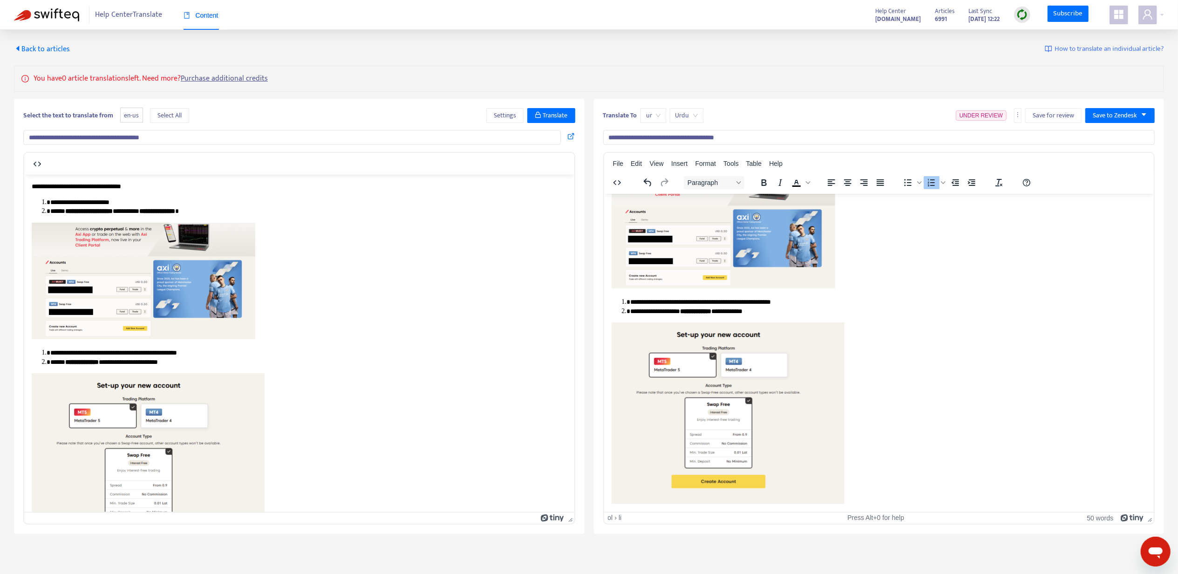
scroll to position [71, 0]
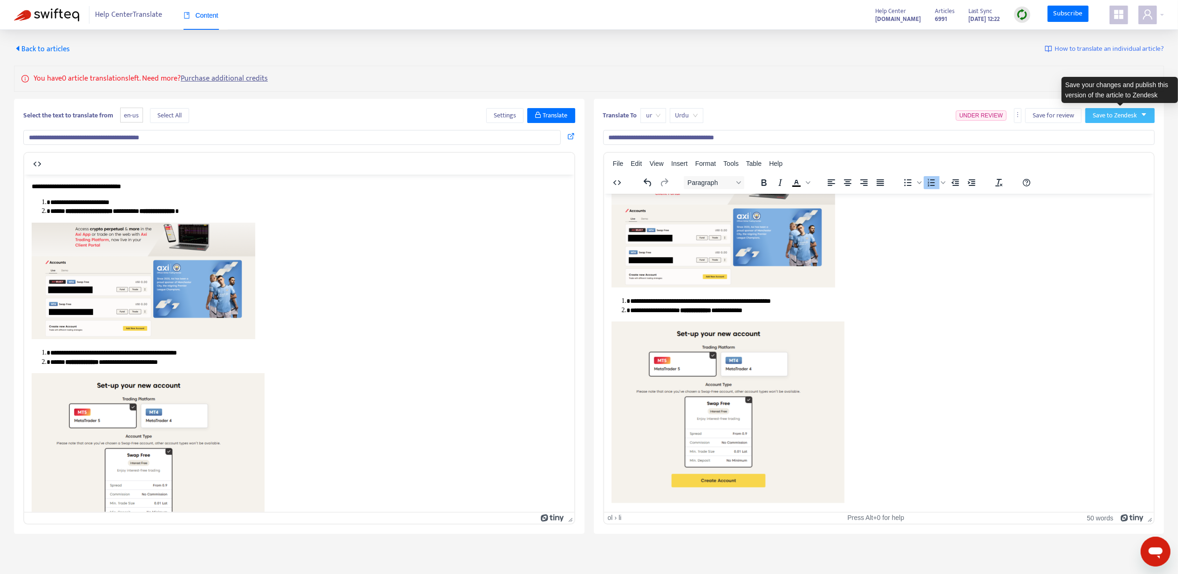
click at [1118, 113] on span "Save to Zendesk" at bounding box center [1115, 115] width 44 height 10
click at [1106, 129] on li "Publish" at bounding box center [1110, 134] width 47 height 15
click at [53, 46] on span "Back to articles" at bounding box center [42, 49] width 56 height 13
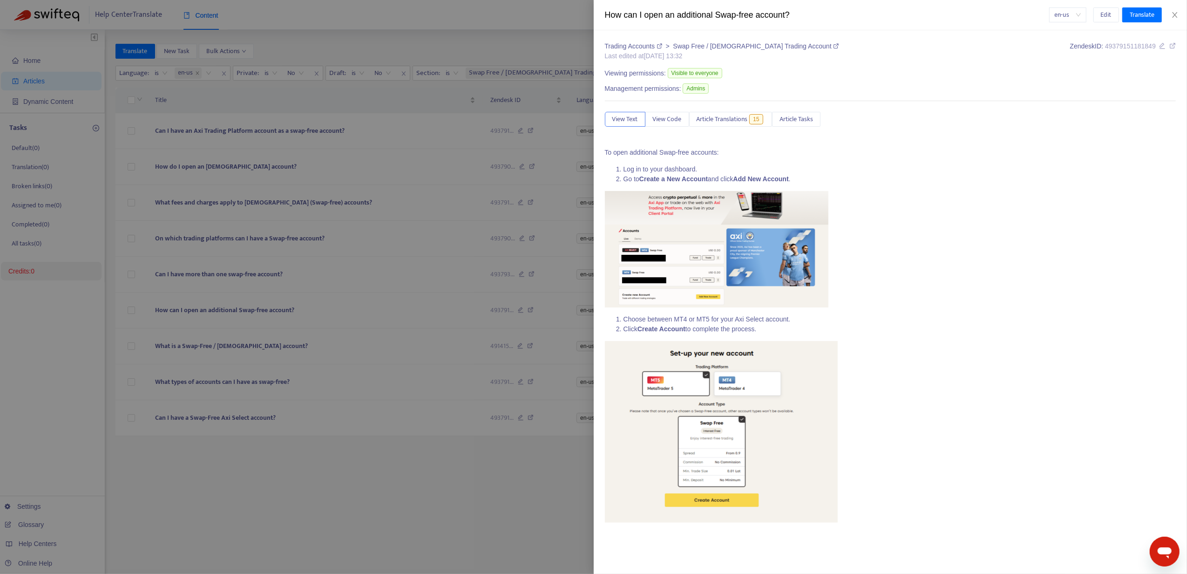
click at [231, 280] on div at bounding box center [593, 287] width 1187 height 574
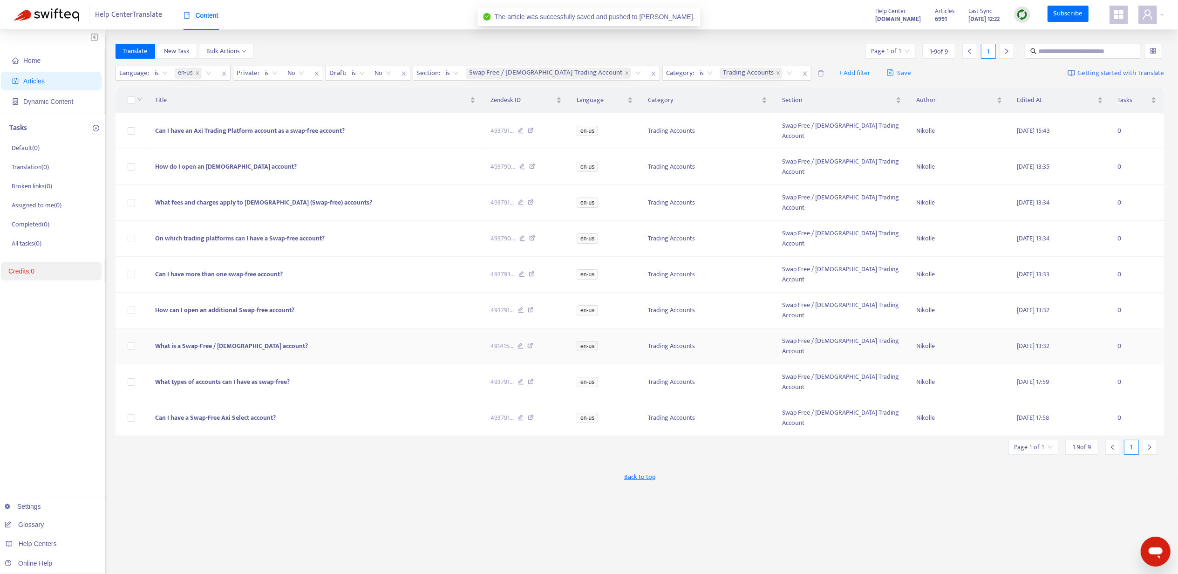
click at [220, 340] on span "What is a Swap-Free / [DEMOGRAPHIC_DATA] account?" at bounding box center [231, 345] width 153 height 11
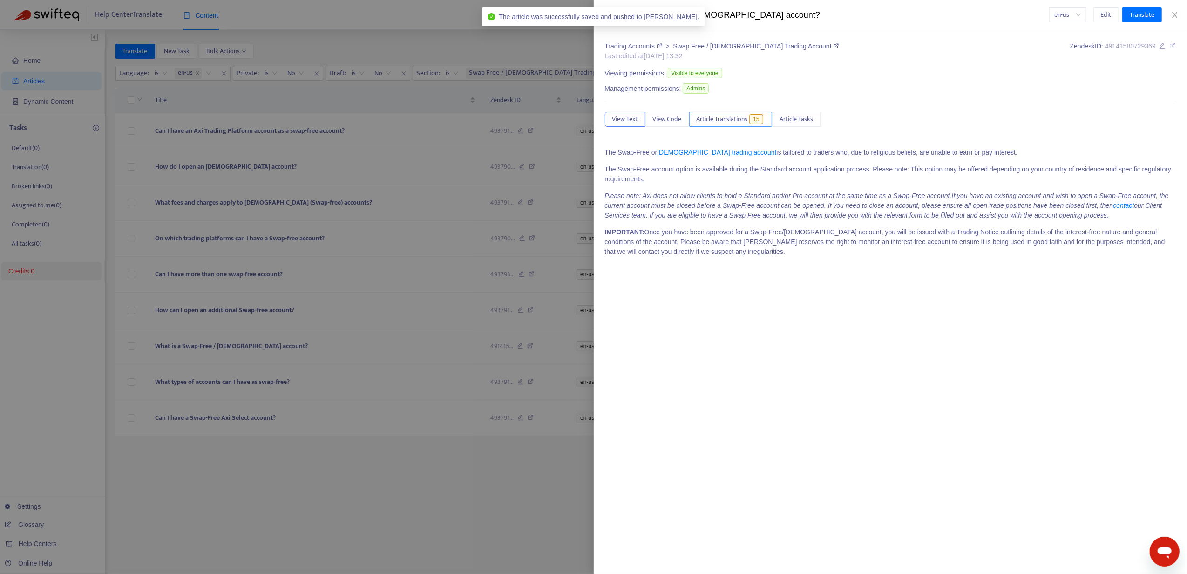
click at [715, 118] on span "Article Translations" at bounding box center [722, 119] width 51 height 10
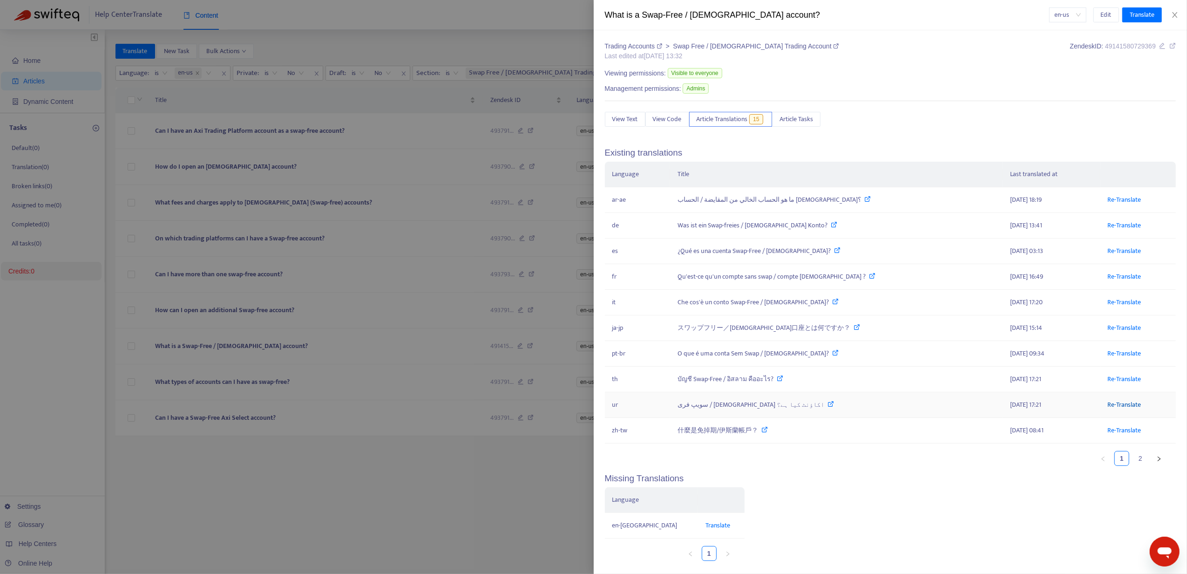
click at [1108, 407] on link "Re-Translate" at bounding box center [1125, 404] width 34 height 11
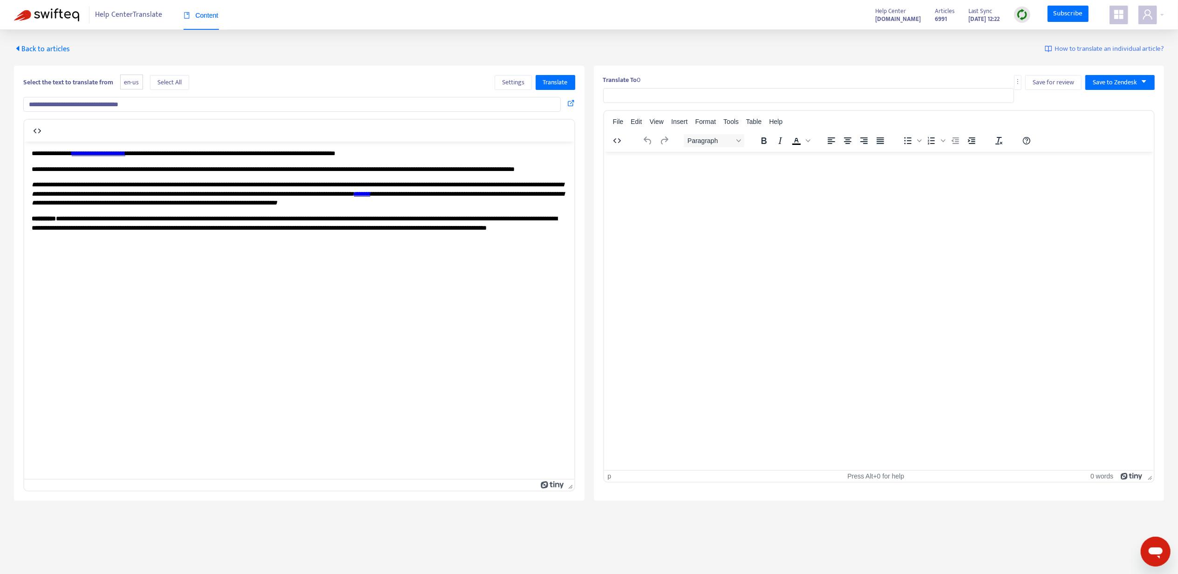
type input "**********"
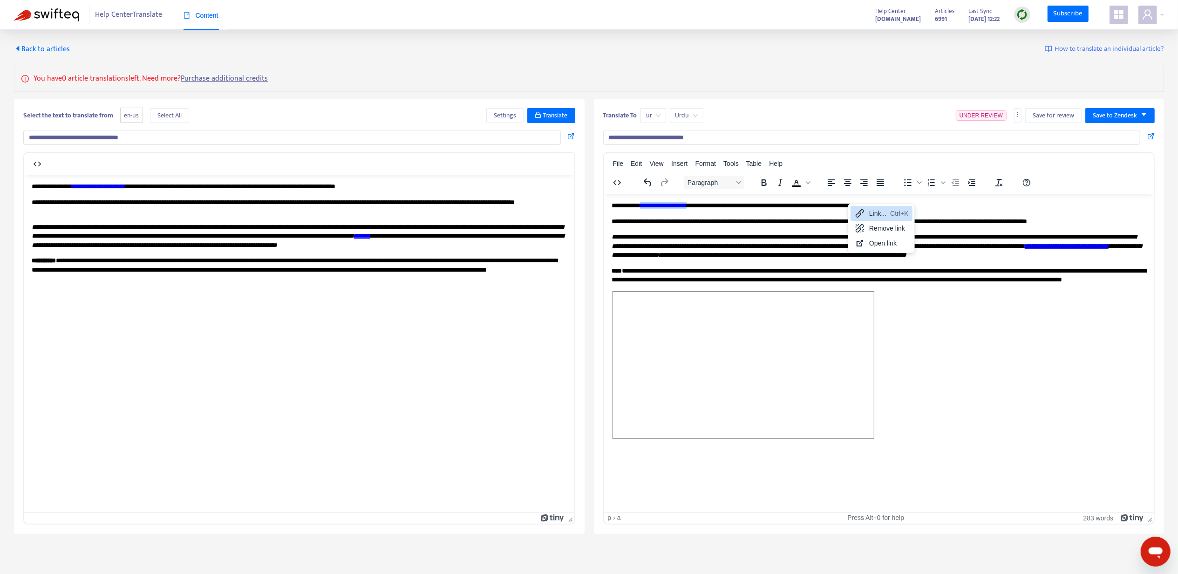
click at [879, 209] on div "Link..." at bounding box center [877, 213] width 17 height 11
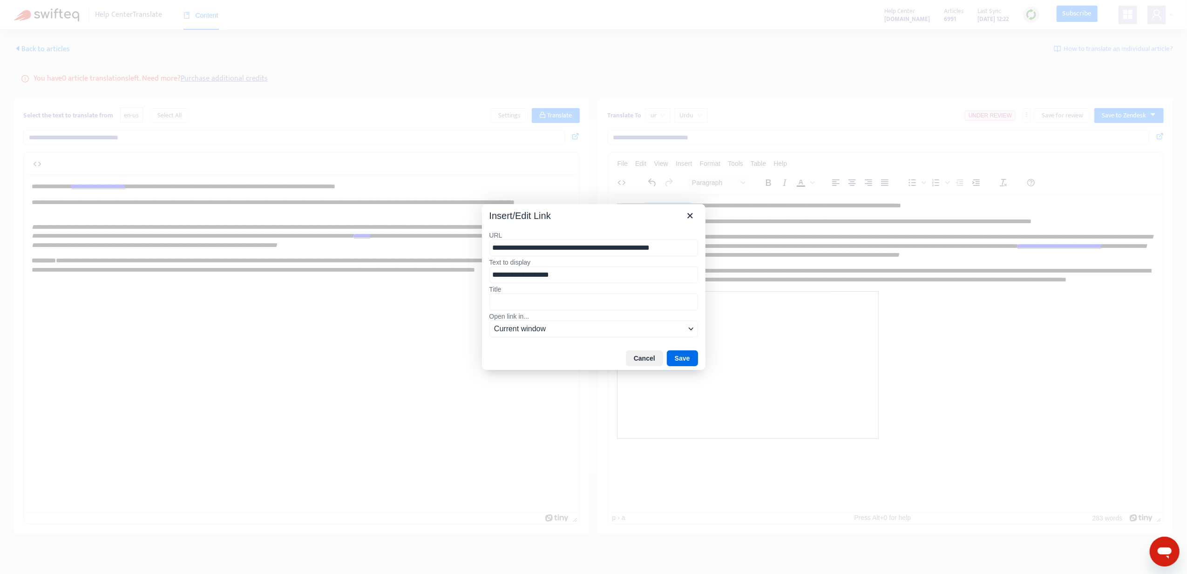
click at [564, 252] on input "**********" at bounding box center [594, 247] width 209 height 17
click at [692, 211] on icon "Close" at bounding box center [690, 215] width 11 height 11
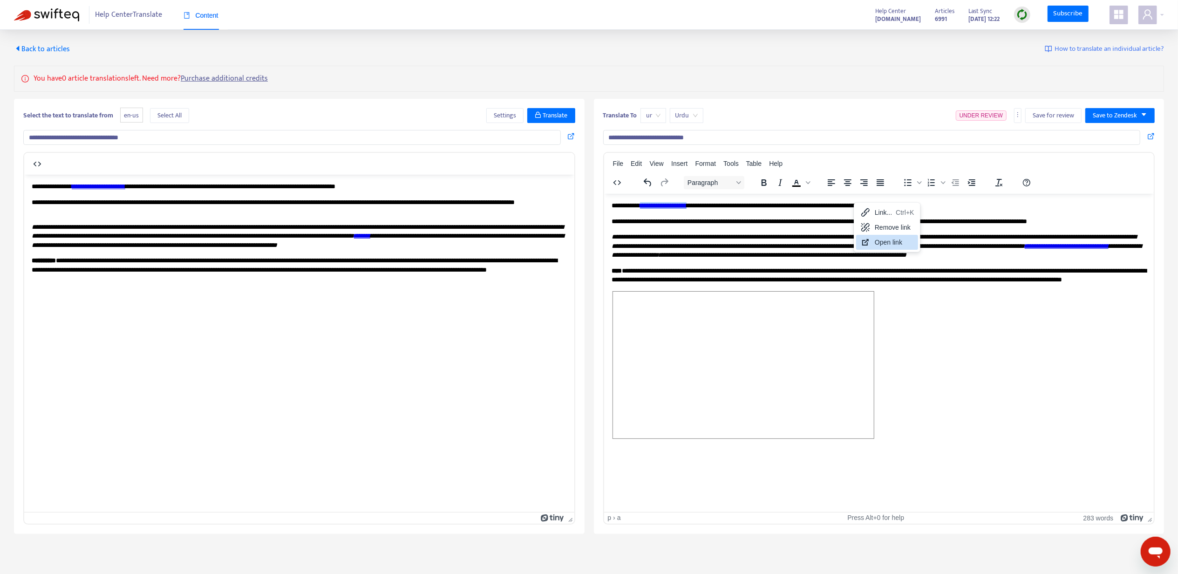
click at [910, 241] on div "Open link" at bounding box center [895, 242] width 40 height 11
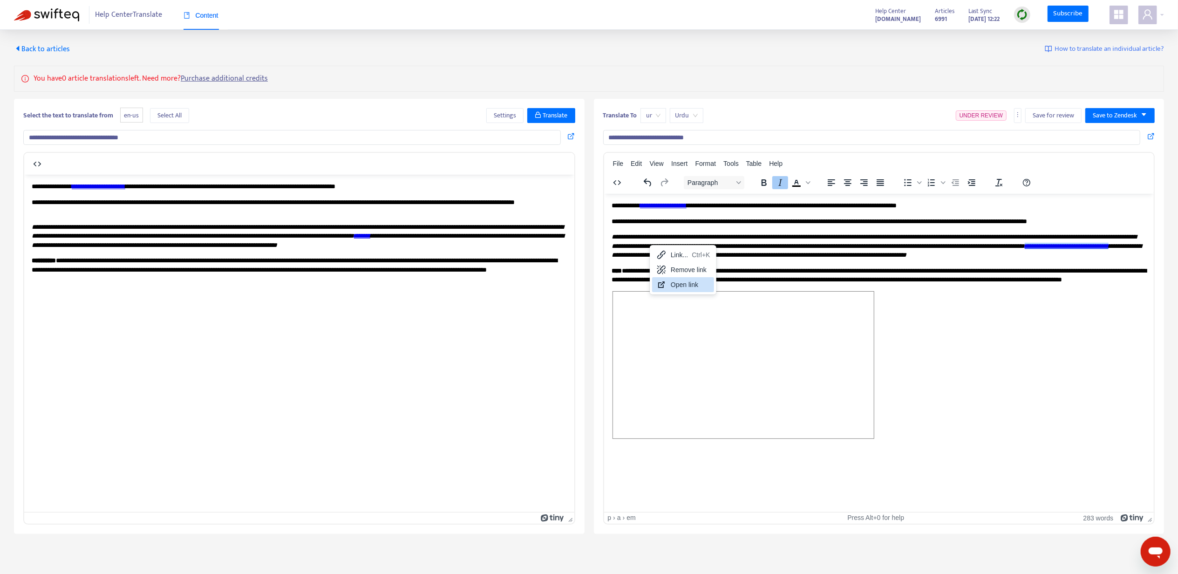
click at [665, 278] on div "Open link" at bounding box center [683, 284] width 62 height 15
click at [982, 264] on div "Link..." at bounding box center [989, 264] width 17 height 11
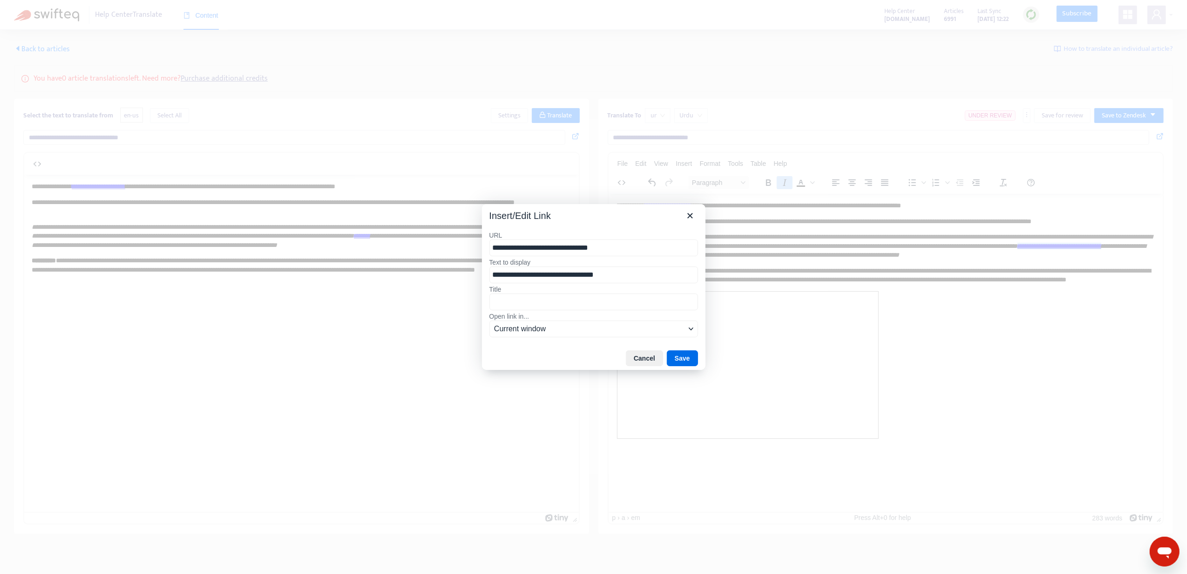
drag, startPoint x: 621, startPoint y: 246, endPoint x: 459, endPoint y: 249, distance: 162.1
click at [455, 248] on div "**********" at bounding box center [593, 287] width 1187 height 574
type input "**********"
click at [679, 356] on button "Save" at bounding box center [682, 358] width 31 height 16
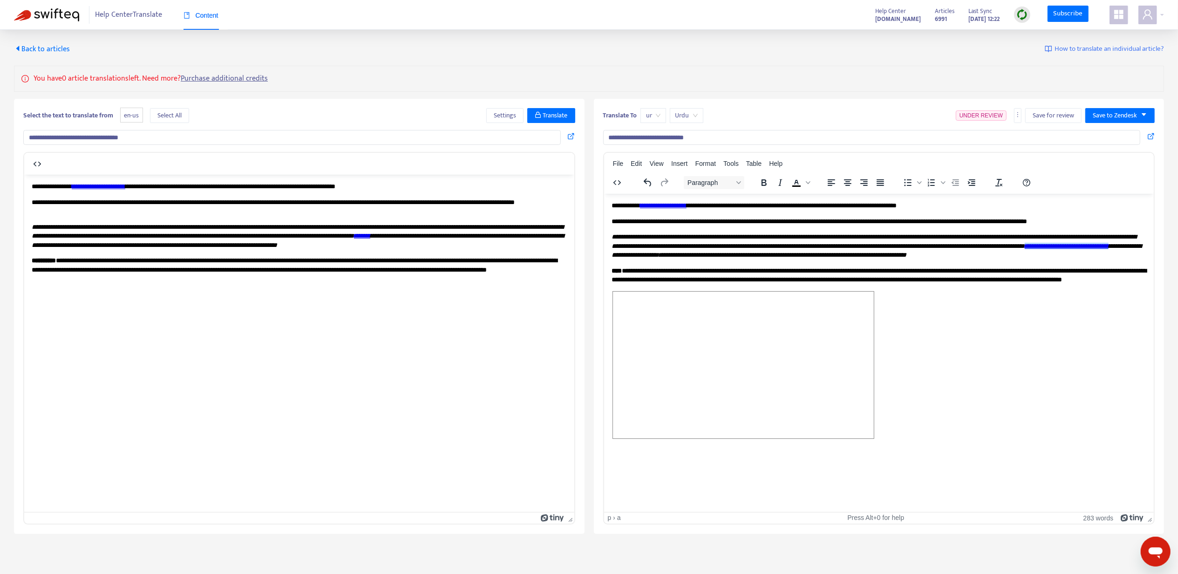
click at [852, 200] on html "**********" at bounding box center [879, 320] width 550 height 255
click at [871, 246] on div "Open link" at bounding box center [889, 246] width 40 height 11
click at [1128, 117] on span "Save to Zendesk" at bounding box center [1115, 115] width 44 height 10
click at [1109, 127] on li "Publish" at bounding box center [1110, 134] width 47 height 15
click at [59, 48] on span "Back to articles" at bounding box center [42, 49] width 56 height 13
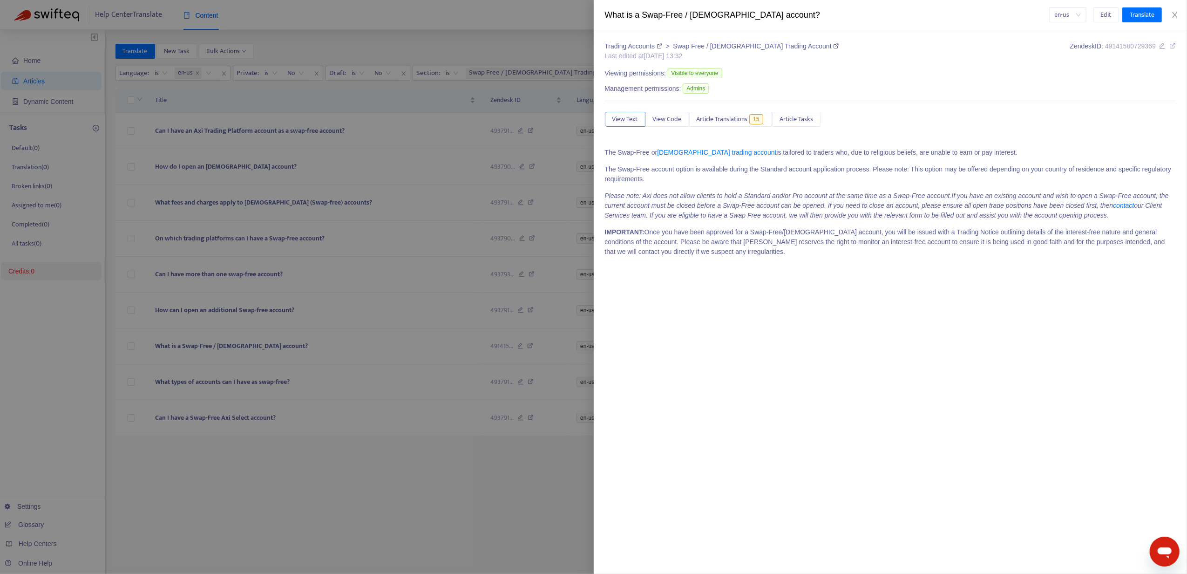
click at [205, 317] on div at bounding box center [593, 287] width 1187 height 574
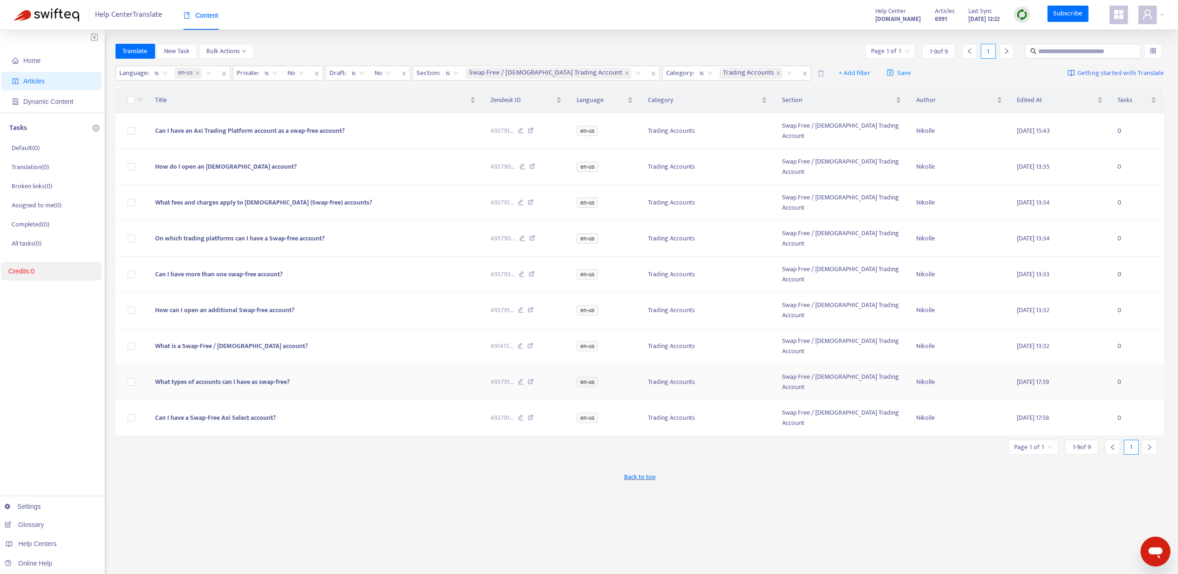
click at [201, 376] on span "What types of accounts can I have as swap-free?" at bounding box center [222, 381] width 135 height 11
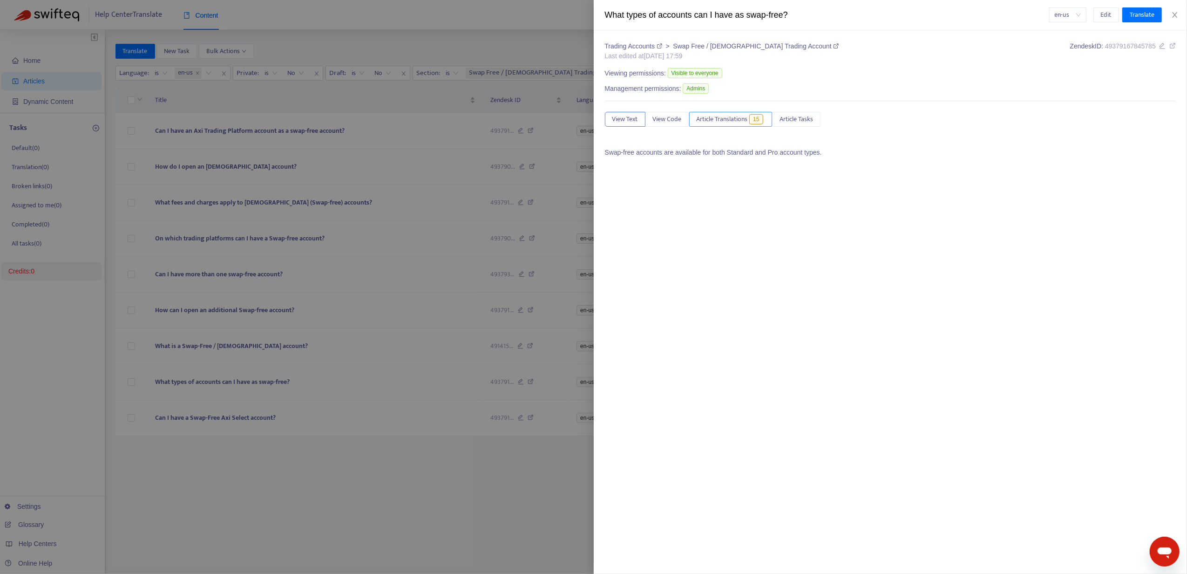
click at [729, 120] on span "Article Translations" at bounding box center [722, 119] width 51 height 10
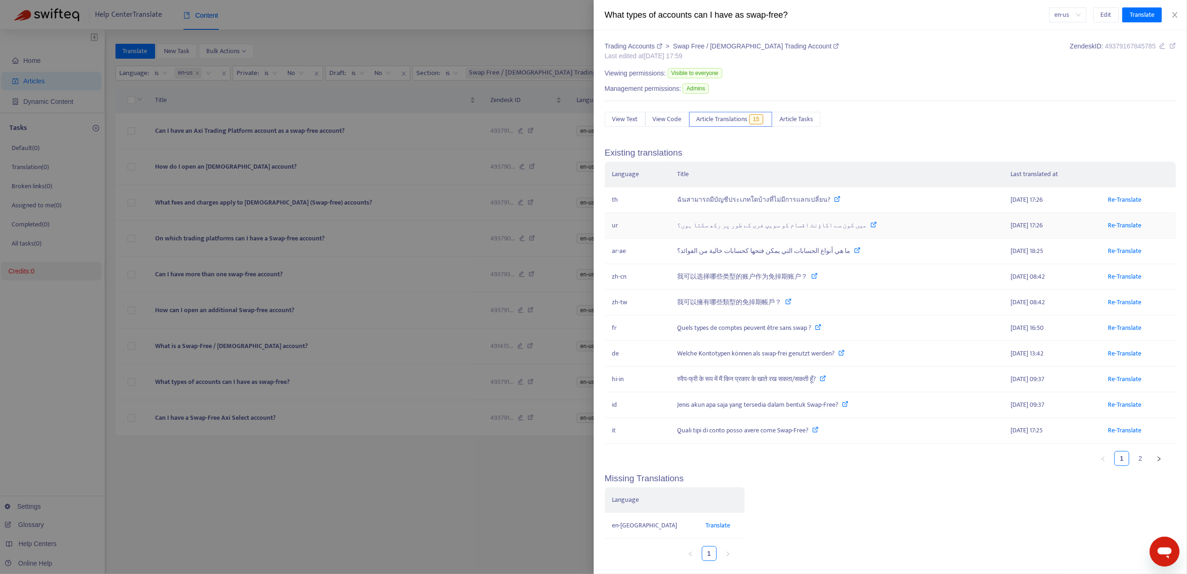
click at [1101, 220] on td "Re-Translate" at bounding box center [1138, 226] width 75 height 26
click at [1108, 228] on link "Re-Translate" at bounding box center [1125, 225] width 34 height 11
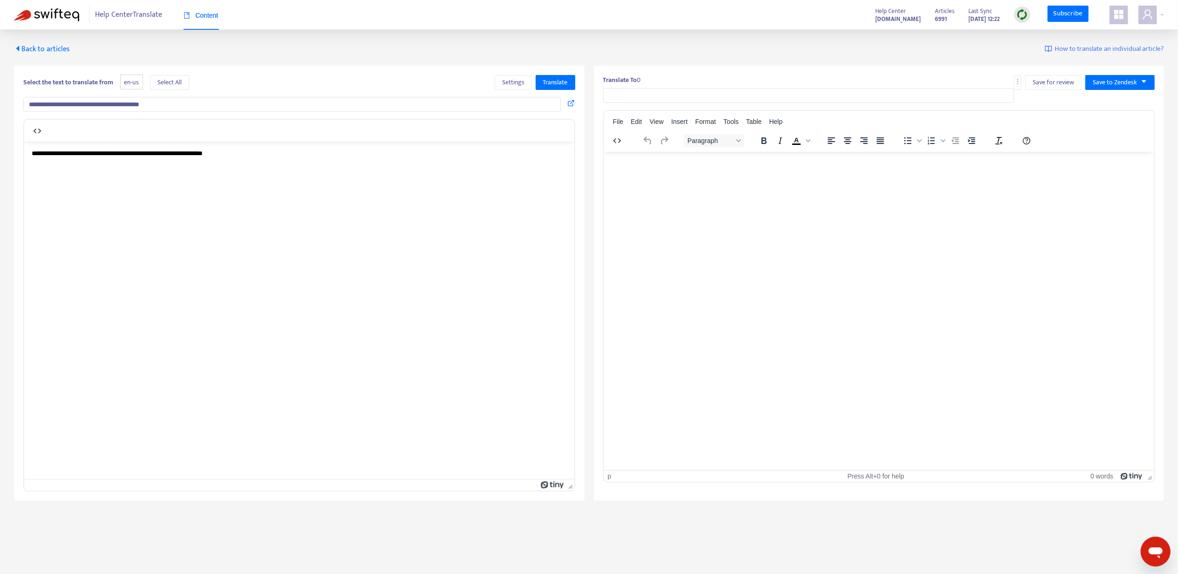
type input "**********"
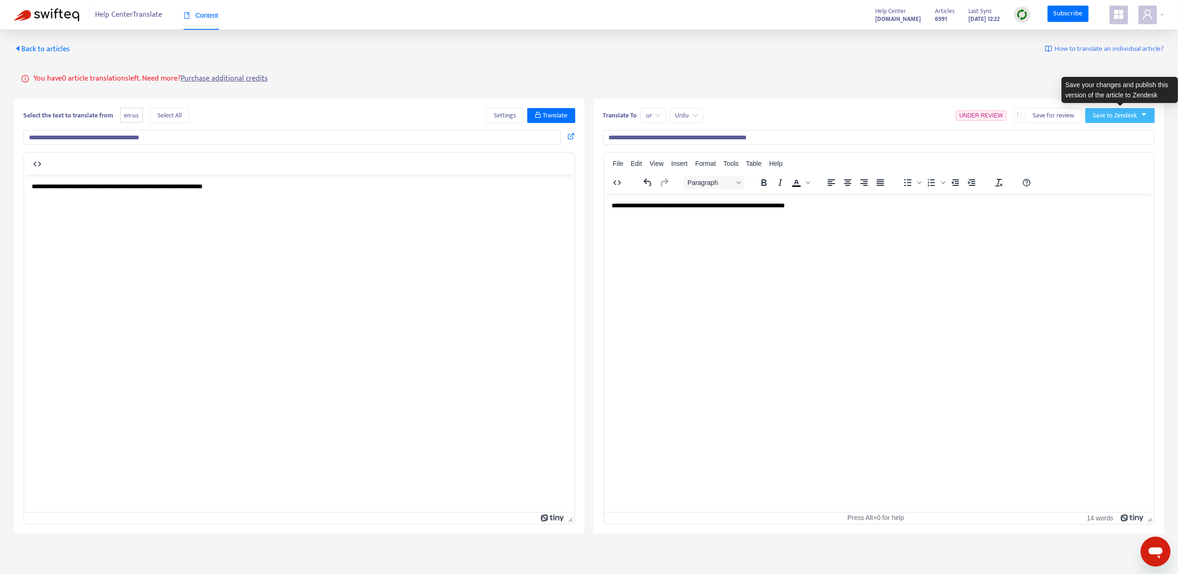
click at [1109, 113] on span "Save to Zendesk" at bounding box center [1115, 115] width 44 height 10
click at [1107, 131] on span "Publish" at bounding box center [1110, 134] width 35 height 10
click at [32, 47] on span "Back to articles" at bounding box center [42, 49] width 56 height 13
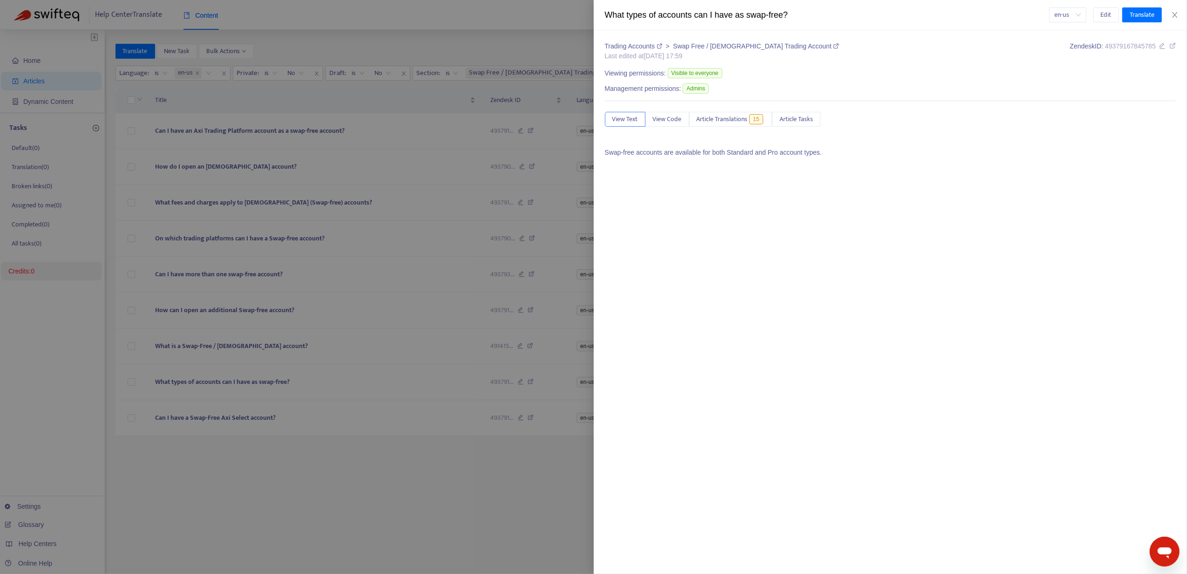
click at [231, 334] on div at bounding box center [593, 287] width 1187 height 574
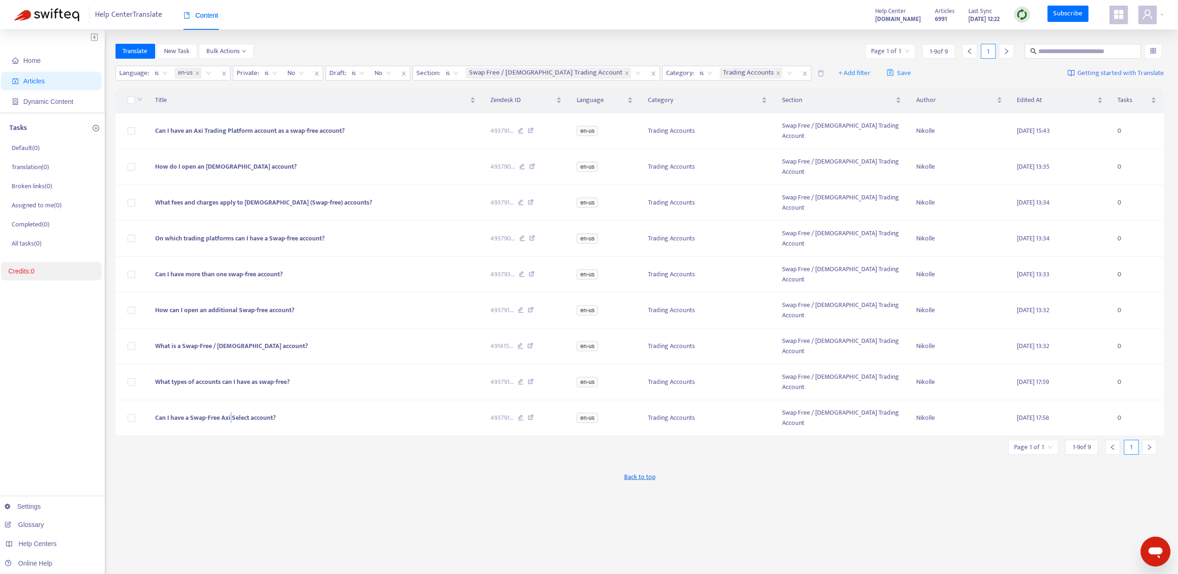
click at [231, 412] on span "Can I have a Swap-Free Axi Select account?" at bounding box center [215, 417] width 121 height 11
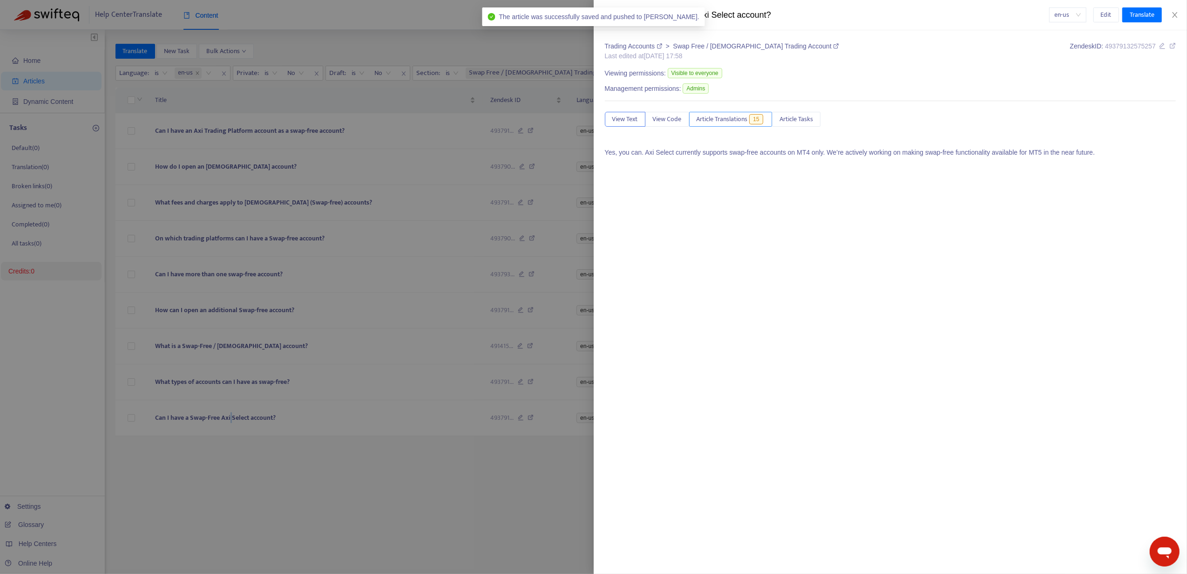
click at [755, 122] on span "15" at bounding box center [756, 119] width 14 height 10
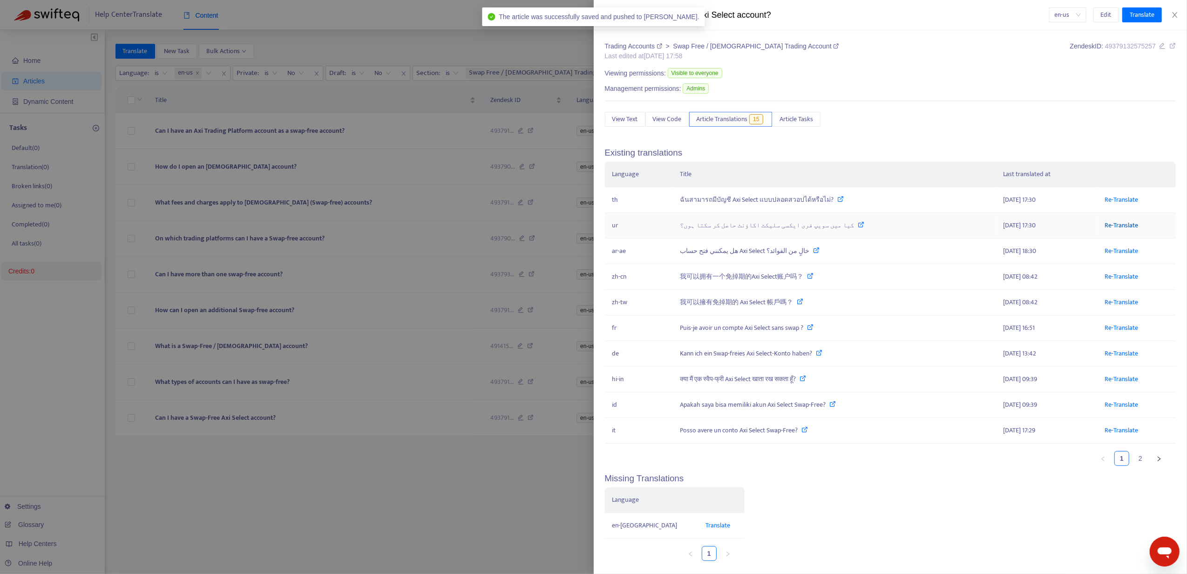
click at [1114, 228] on link "Re-Translate" at bounding box center [1122, 225] width 34 height 11
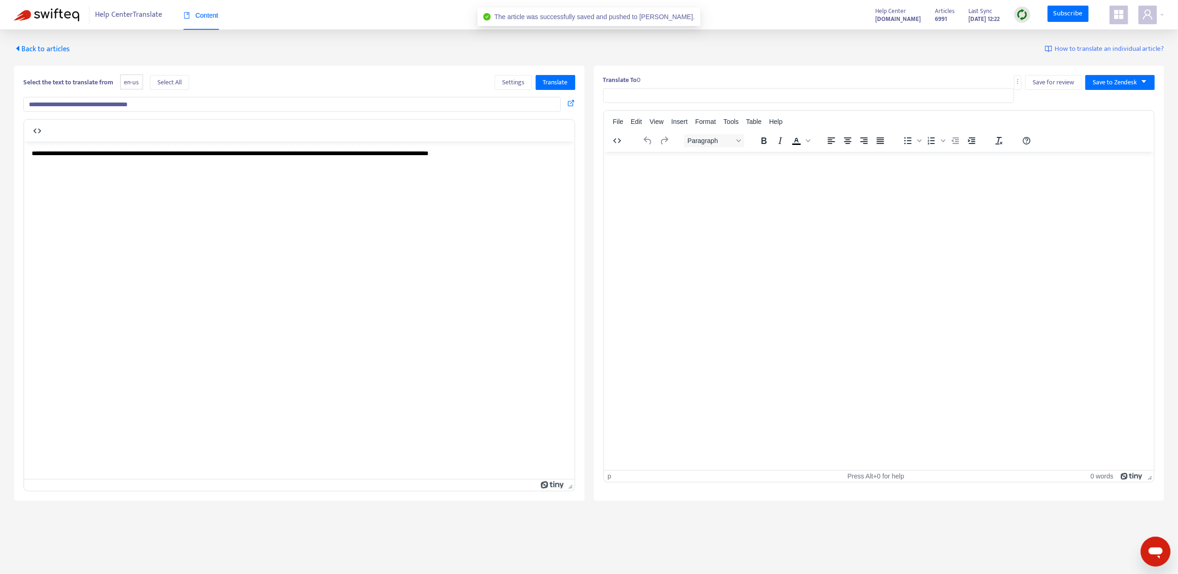
type input "**********"
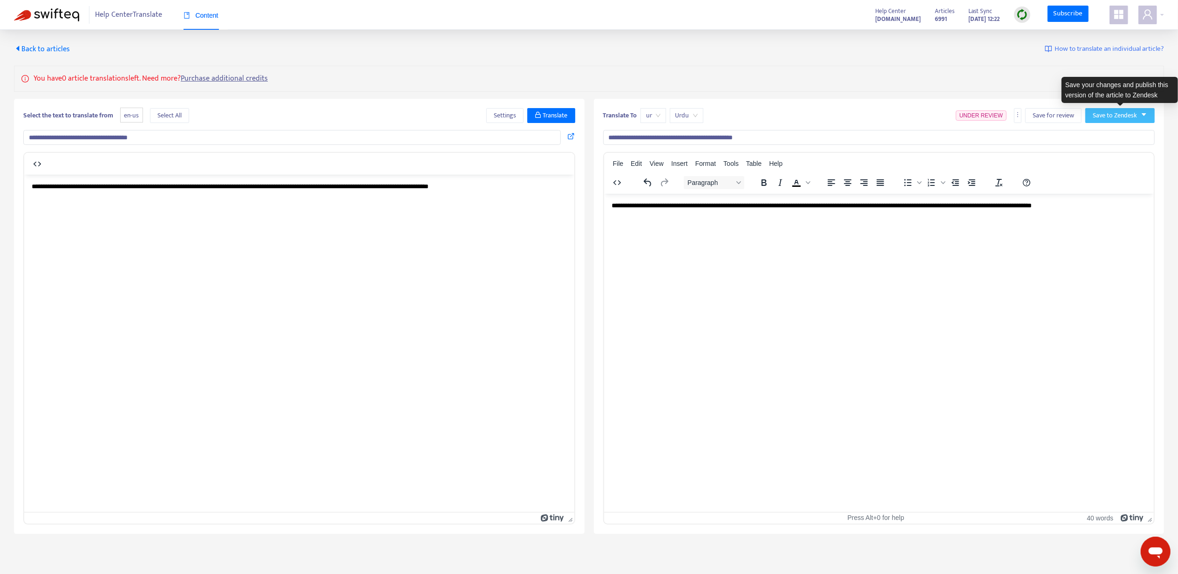
click at [1122, 114] on span "Save to Zendesk" at bounding box center [1115, 115] width 44 height 10
click at [1111, 130] on span "Publish" at bounding box center [1110, 134] width 35 height 10
